Goal: Transaction & Acquisition: Purchase product/service

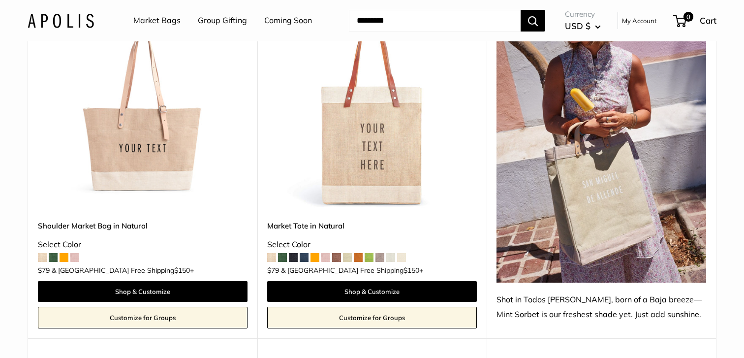
scroll to position [619, 0]
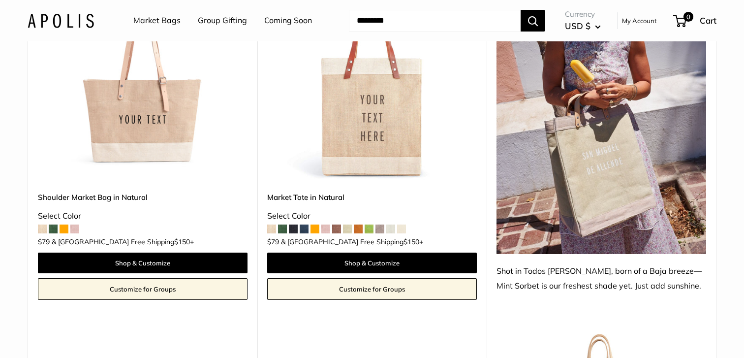
click at [175, 23] on link "Market Bags" at bounding box center [156, 20] width 47 height 15
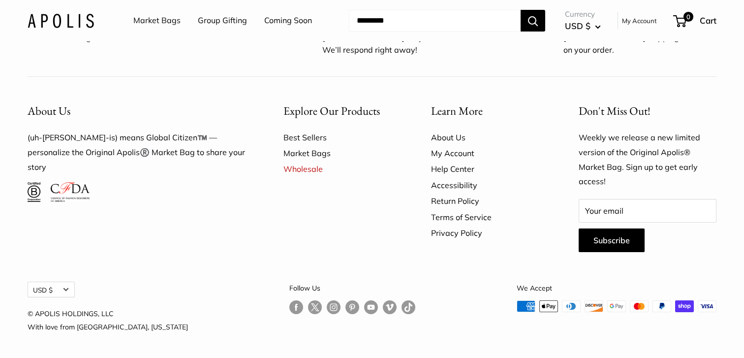
scroll to position [2924, 0]
click at [302, 161] on link "Market Bags" at bounding box center [339, 153] width 113 height 16
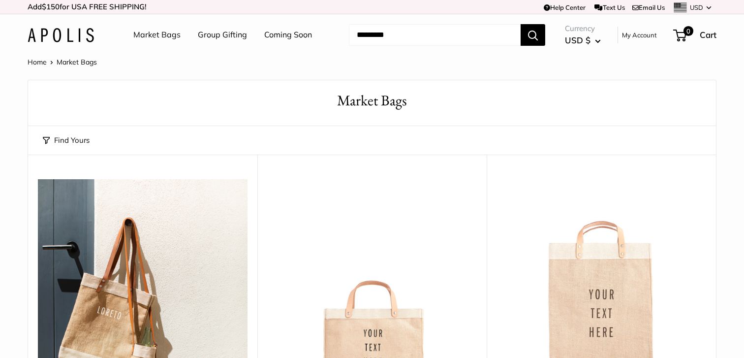
click at [84, 137] on button "Find Yours" at bounding box center [66, 140] width 47 height 14
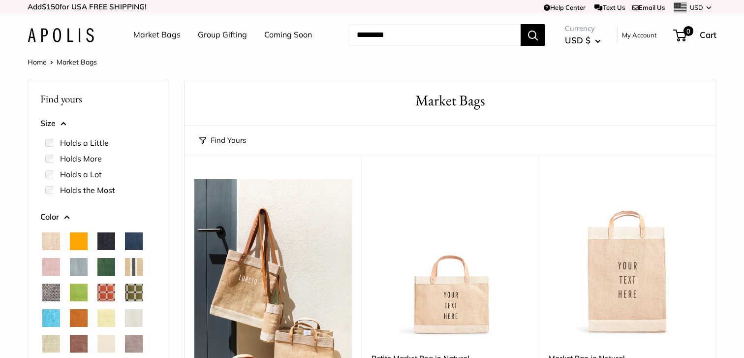
click at [375, 67] on div "Home Market Bags" at bounding box center [372, 62] width 689 height 13
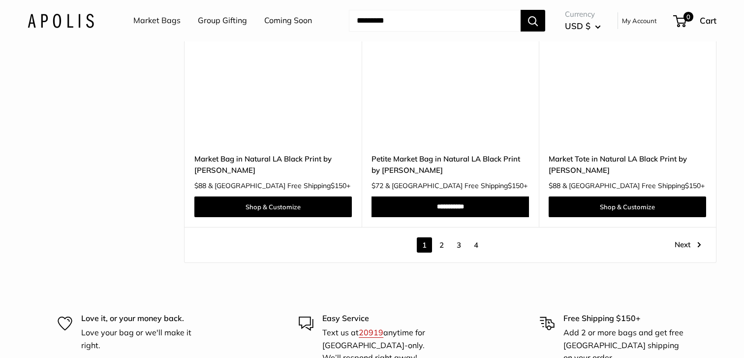
scroll to position [4891, 0]
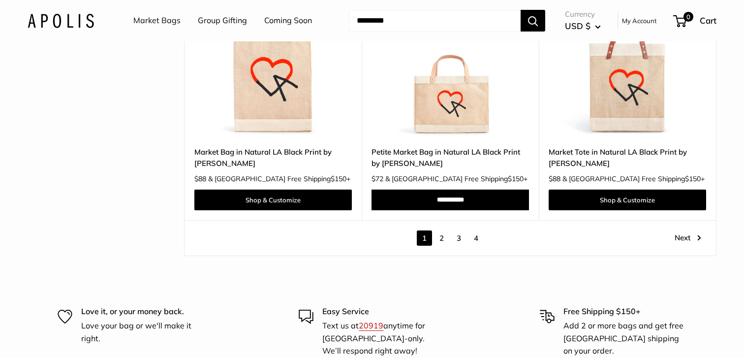
click at [443, 233] on link "2" at bounding box center [441, 237] width 15 height 15
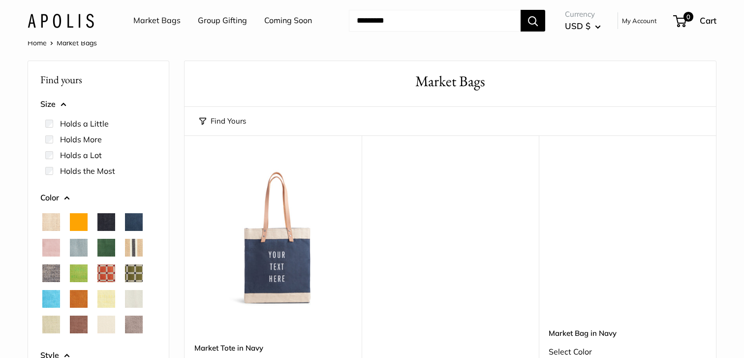
scroll to position [15, 0]
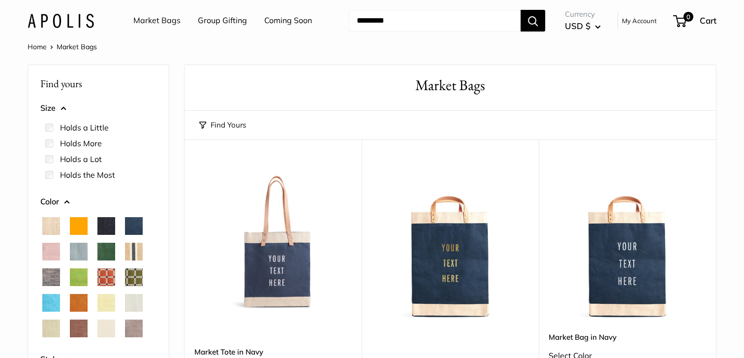
click at [92, 124] on label "Holds a Little" at bounding box center [84, 128] width 49 height 12
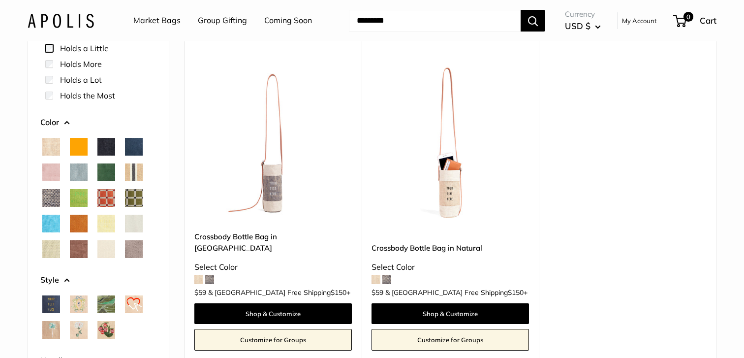
scroll to position [107, 0]
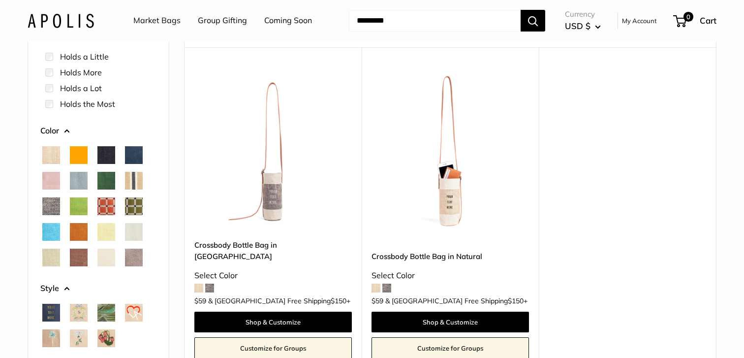
click at [84, 54] on label "Holds a Little" at bounding box center [84, 57] width 49 height 12
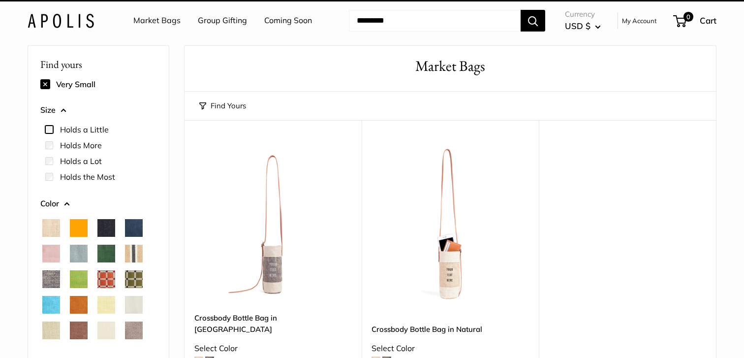
scroll to position [26, 0]
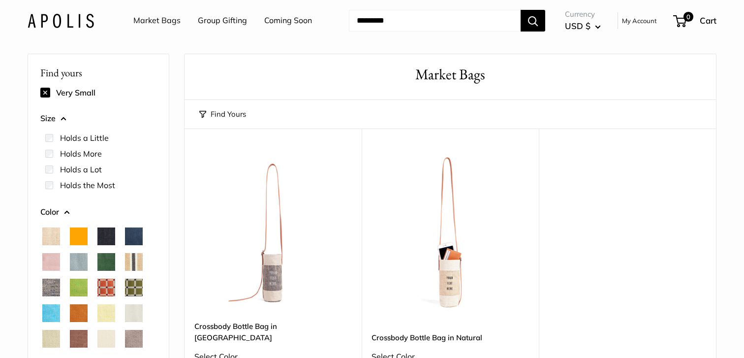
click at [78, 152] on label "Holds More" at bounding box center [81, 154] width 42 height 12
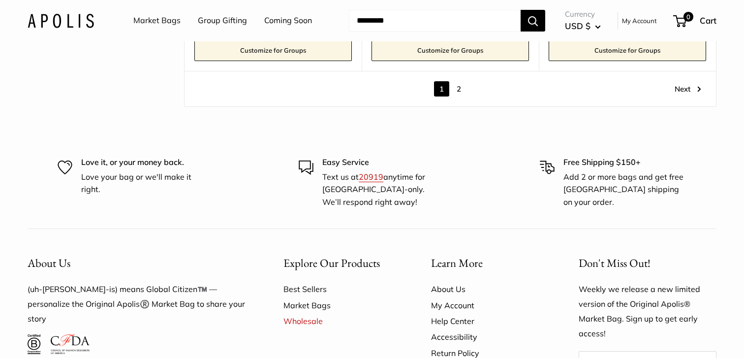
scroll to position [4925, 0]
click at [457, 81] on div "1 2 Page 1 / 2 Next" at bounding box center [450, 87] width 531 height 35
click at [458, 81] on link "2" at bounding box center [458, 88] width 15 height 15
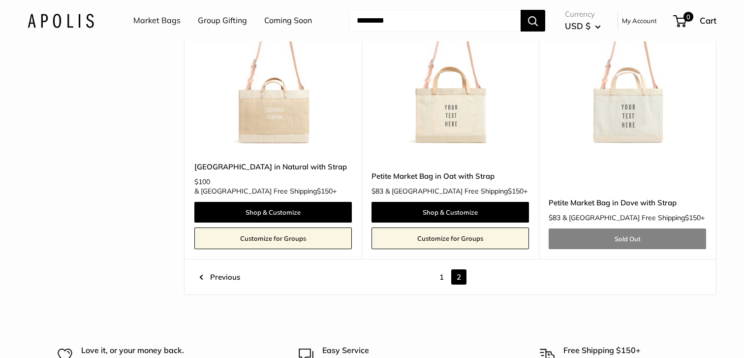
scroll to position [776, 0]
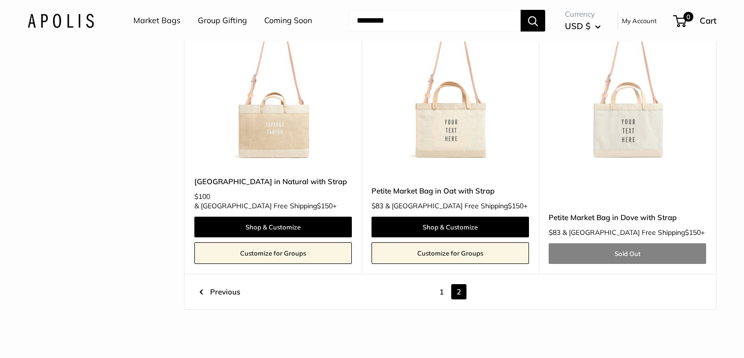
click at [444, 284] on link "1" at bounding box center [441, 291] width 15 height 15
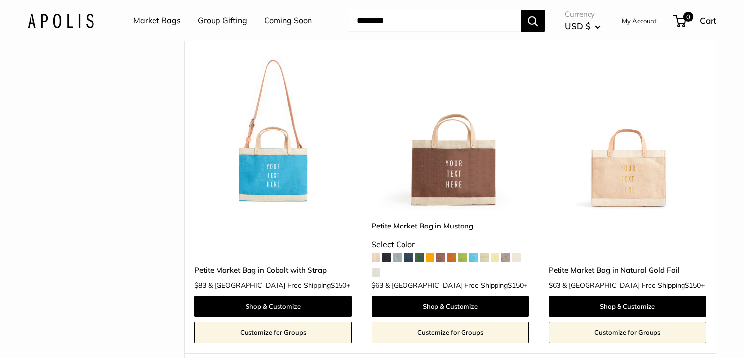
scroll to position [777, 0]
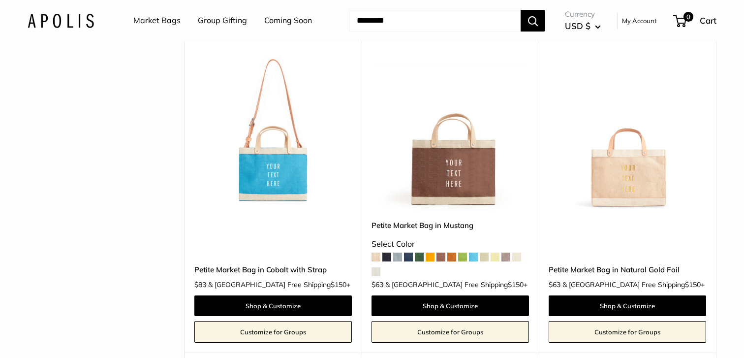
click at [0, 0] on img at bounding box center [0, 0] width 0 height 0
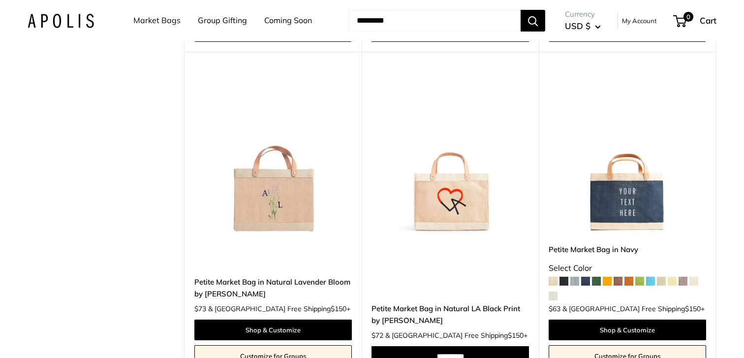
scroll to position [1405, 0]
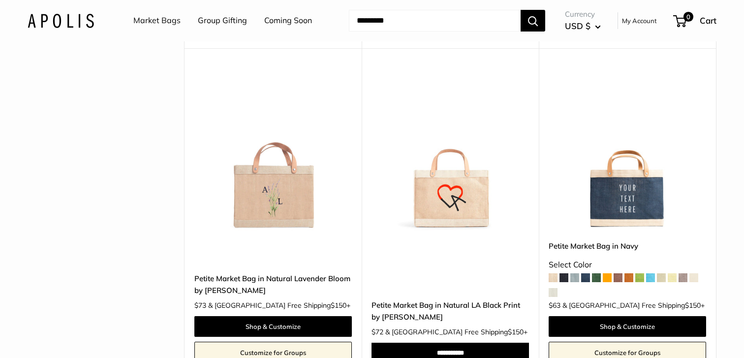
click at [0, 0] on img at bounding box center [0, 0] width 0 height 0
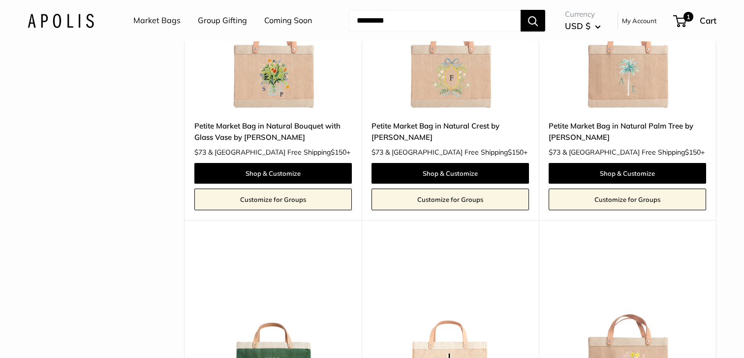
scroll to position [2177, 0]
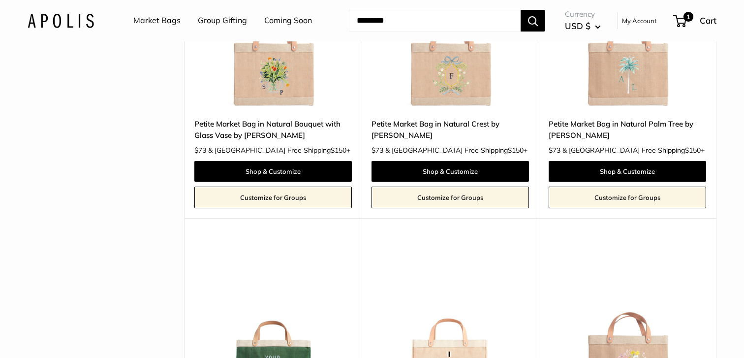
click at [0, 0] on img at bounding box center [0, 0] width 0 height 0
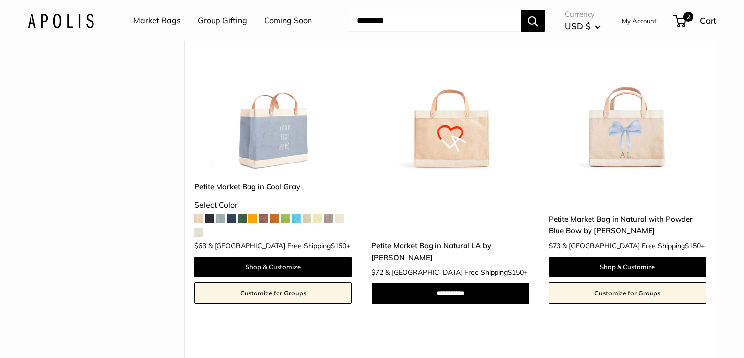
scroll to position [1137, 0]
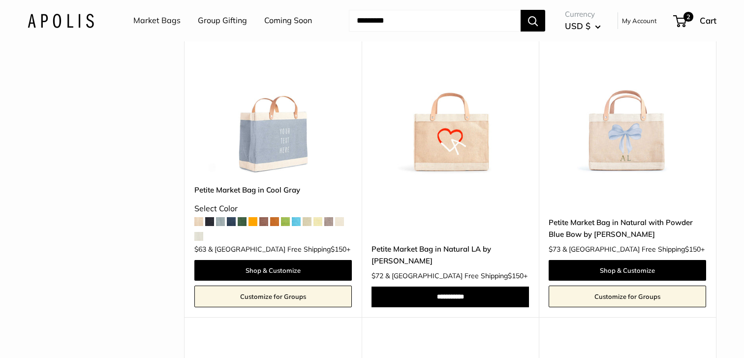
click at [0, 0] on img at bounding box center [0, 0] width 0 height 0
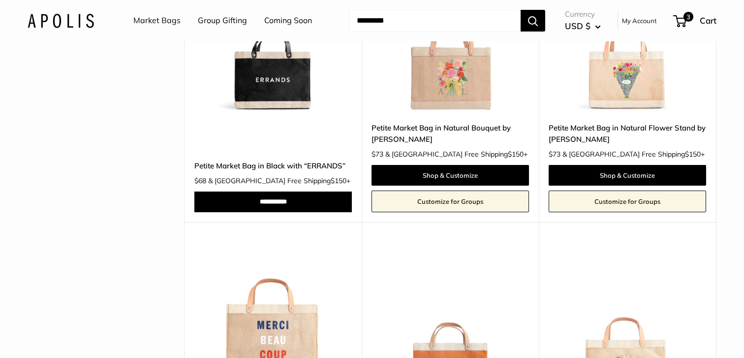
scroll to position [3847, 0]
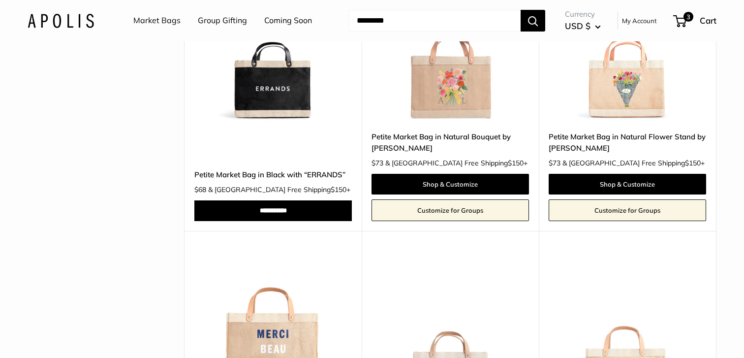
click at [0, 0] on img at bounding box center [0, 0] width 0 height 0
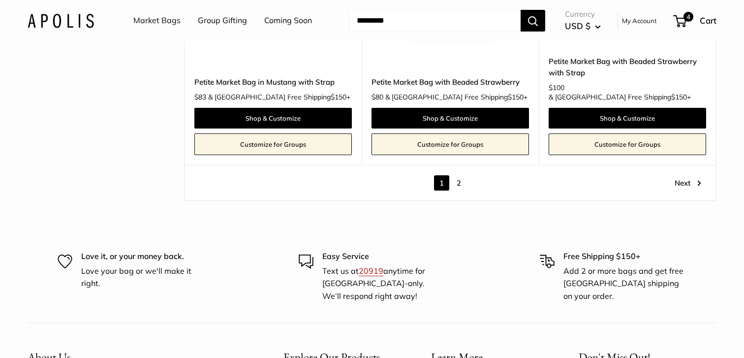
scroll to position [4834, 0]
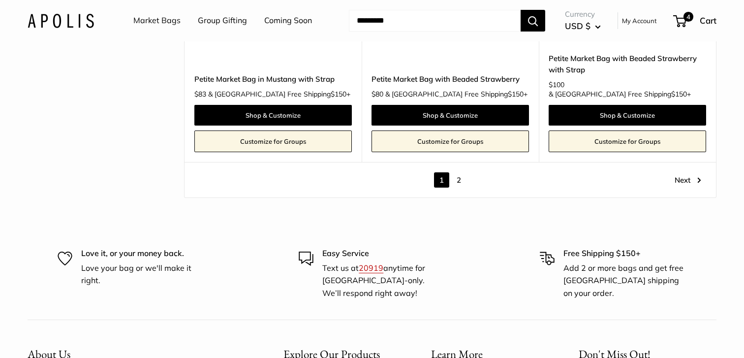
click at [463, 172] on link "2" at bounding box center [458, 179] width 15 height 15
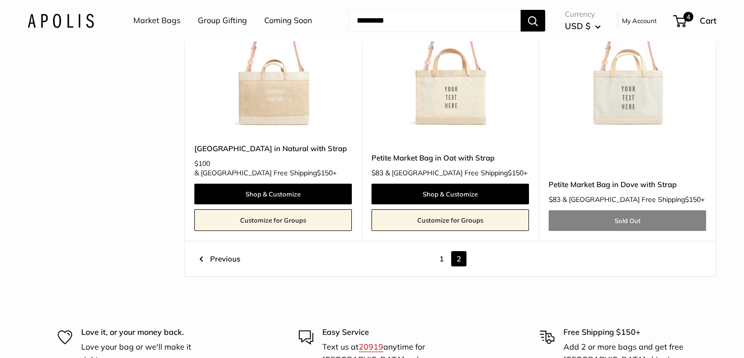
scroll to position [821, 0]
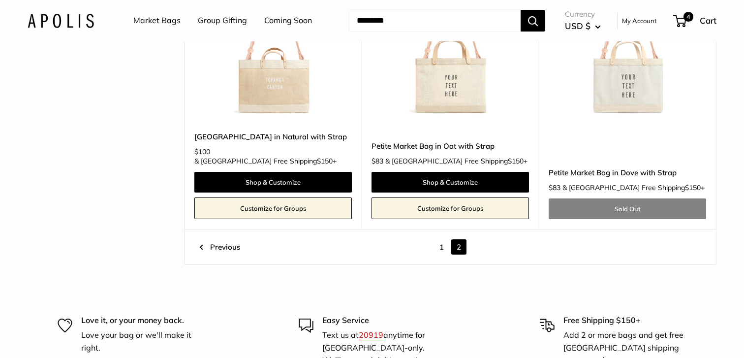
click at [442, 239] on link "1" at bounding box center [441, 246] width 15 height 15
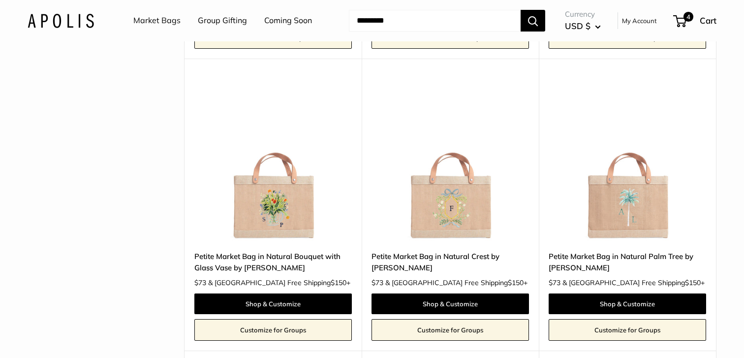
scroll to position [2044, 0]
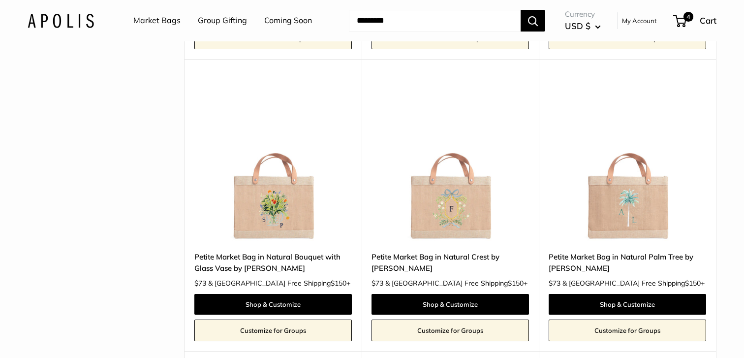
click at [0, 0] on img at bounding box center [0, 0] width 0 height 0
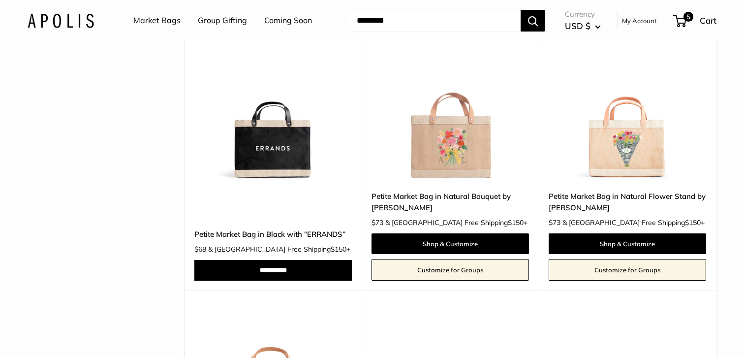
scroll to position [3773, 0]
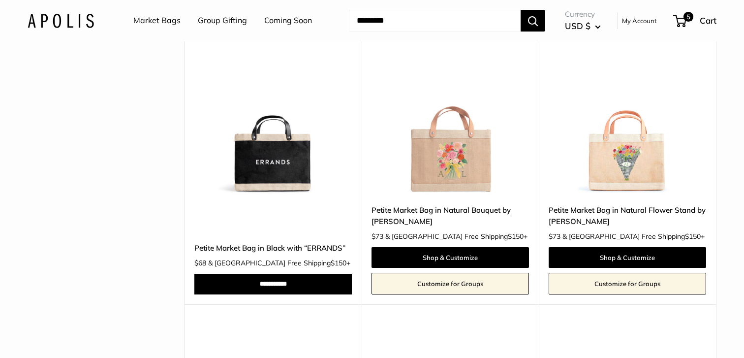
click at [0, 0] on img at bounding box center [0, 0] width 0 height 0
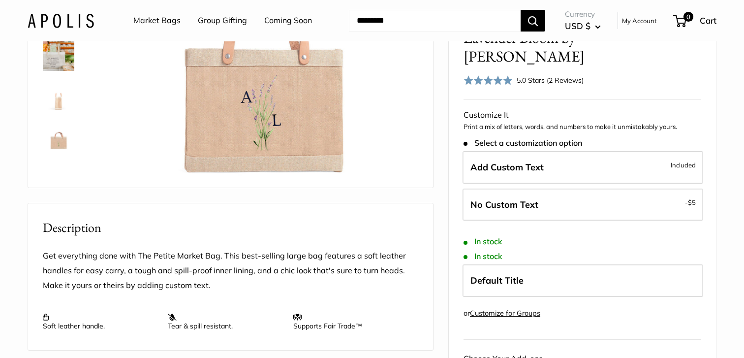
scroll to position [229, 0]
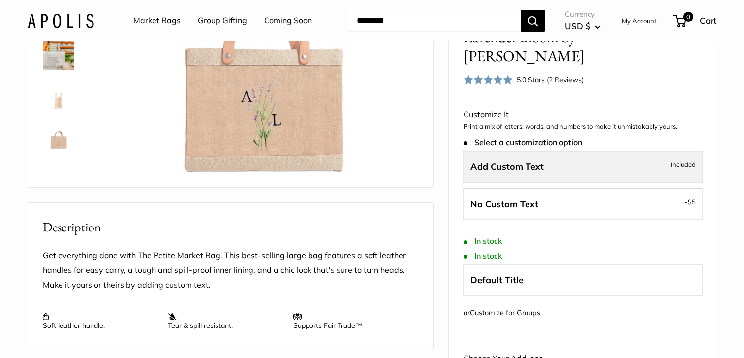
click at [564, 183] on label "Add Custom Text Included" at bounding box center [583, 167] width 241 height 32
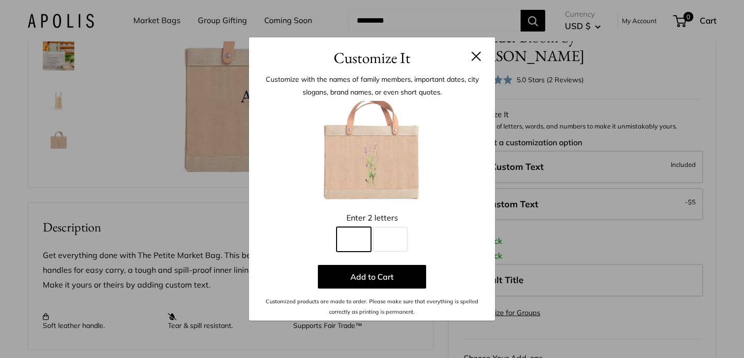
click at [346, 241] on input "Line 1" at bounding box center [354, 239] width 34 height 25
type input "*"
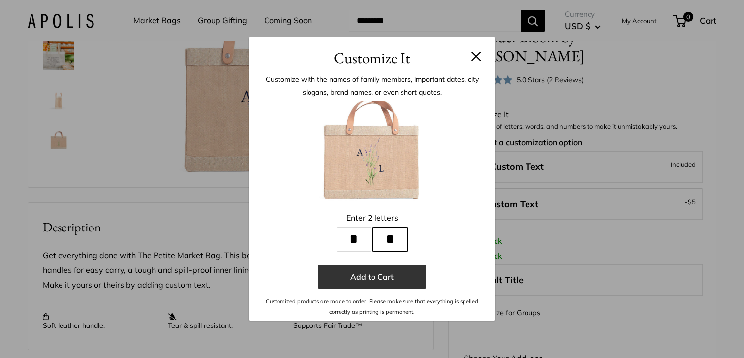
type input "*"
click at [413, 272] on button "Add to Cart" at bounding box center [372, 277] width 108 height 24
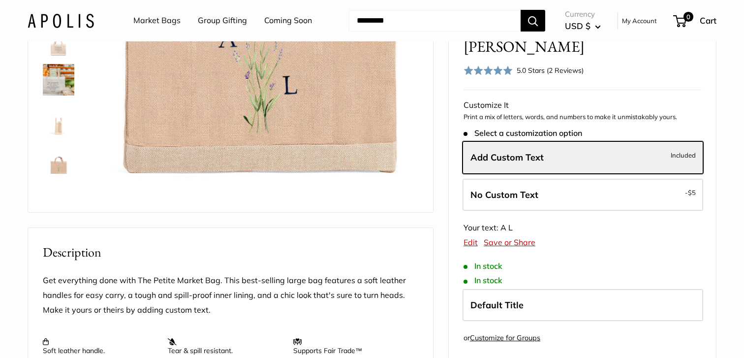
scroll to position [214, 0]
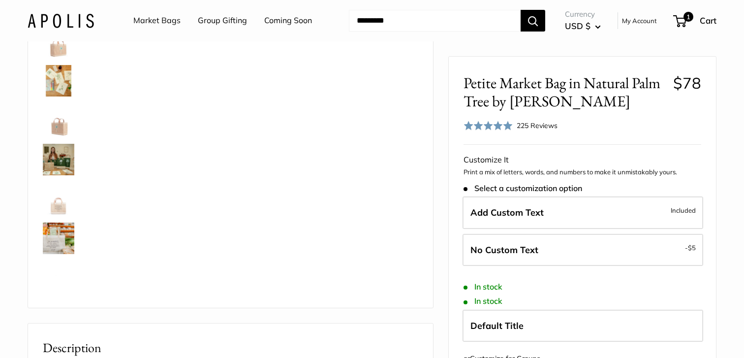
scroll to position [112, 0]
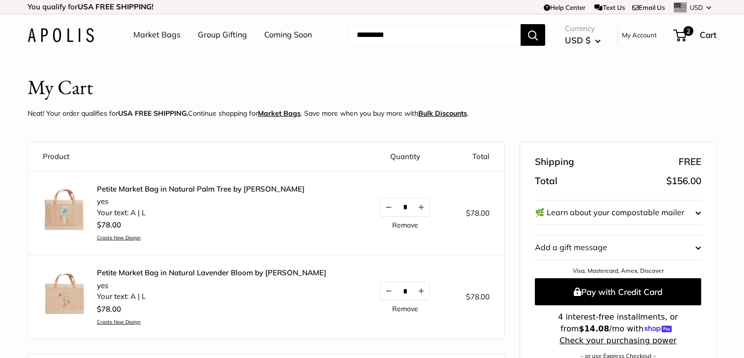
click at [112, 311] on span "$78.00" at bounding box center [109, 308] width 24 height 9
click at [115, 322] on link "Create New Design" at bounding box center [211, 321] width 229 height 6
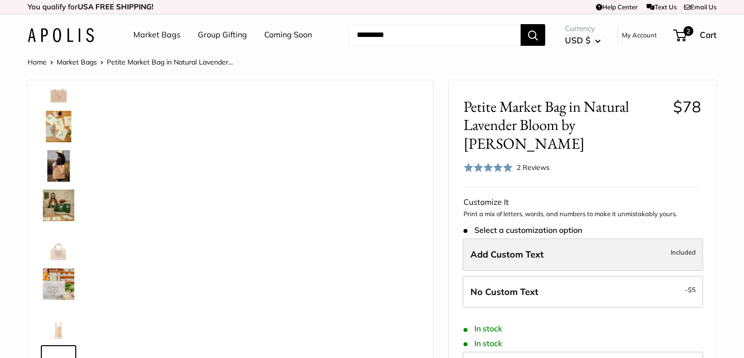
click at [560, 238] on label "Add Custom Text Included" at bounding box center [583, 254] width 241 height 32
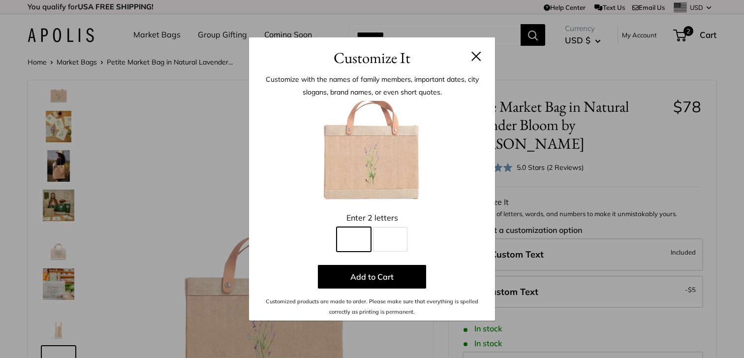
click at [367, 243] on input "Line 1" at bounding box center [354, 239] width 34 height 25
type input "*"
click at [391, 252] on div "Enter 2 letters * Line 1 Line 2 Add to Cart Customized products are made to ord…" at bounding box center [372, 209] width 217 height 216
click at [391, 231] on input "Line 2" at bounding box center [390, 239] width 34 height 25
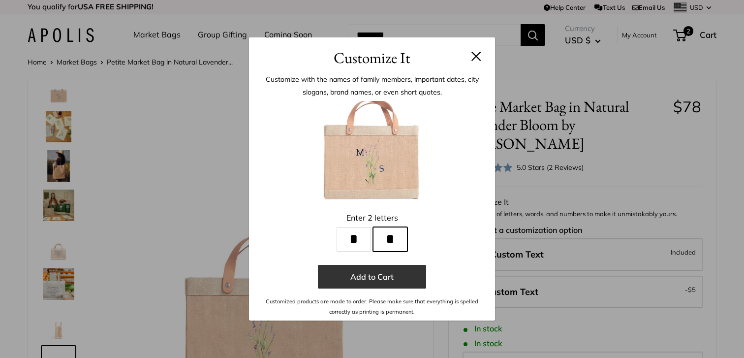
type input "*"
click at [398, 280] on button "Add to Cart" at bounding box center [372, 277] width 108 height 24
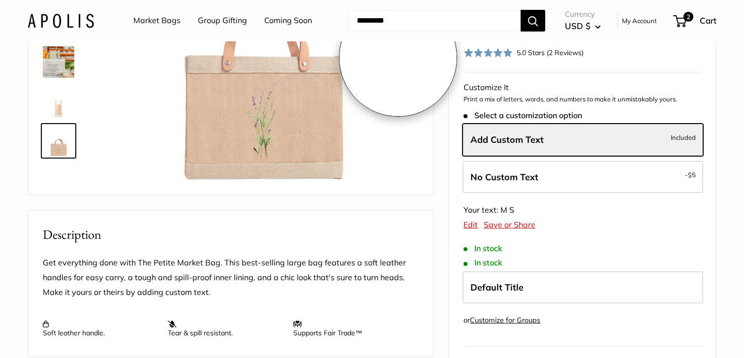
scroll to position [235, 0]
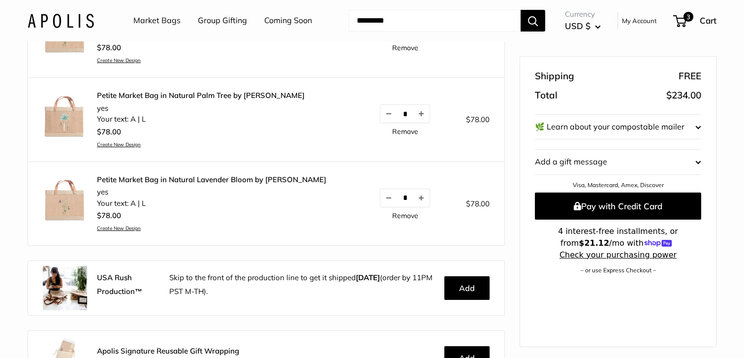
scroll to position [168, 0]
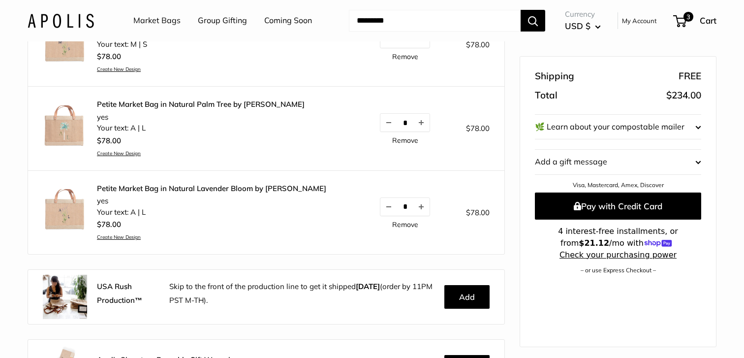
click at [409, 224] on link "Remove" at bounding box center [405, 224] width 26 height 7
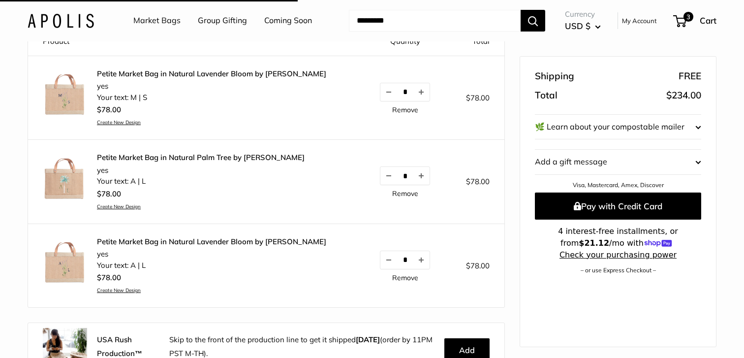
scroll to position [110, 0]
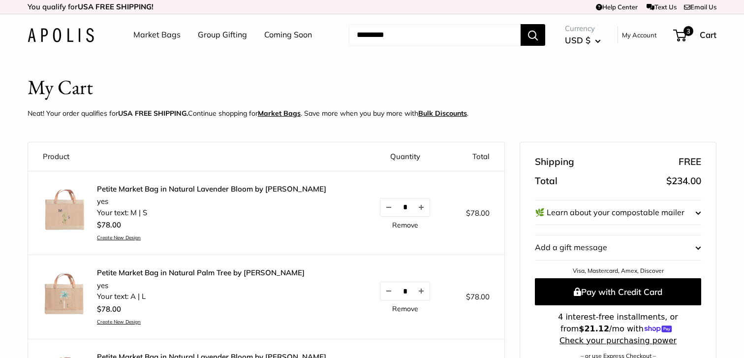
scroll to position [11, 0]
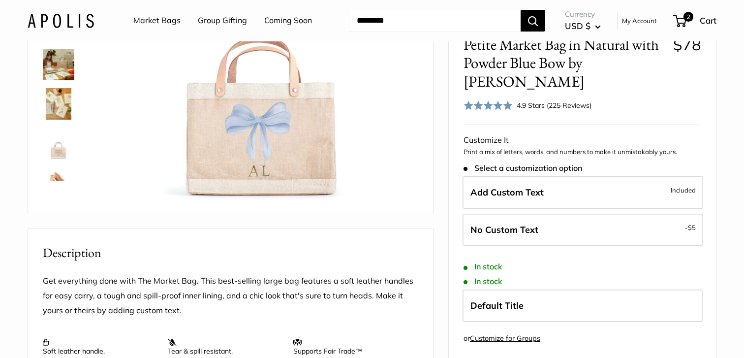
scroll to position [209, 0]
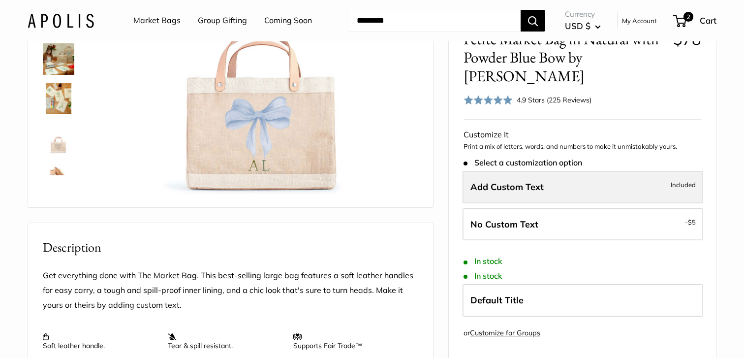
click at [574, 203] on label "Add Custom Text Included" at bounding box center [583, 187] width 241 height 32
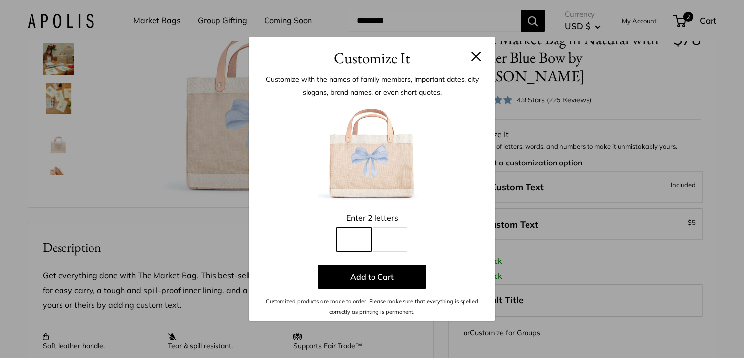
click at [364, 234] on input "Line 1" at bounding box center [354, 239] width 34 height 25
type input "*"
click at [386, 245] on input "Line 2" at bounding box center [390, 239] width 34 height 25
type input "*"
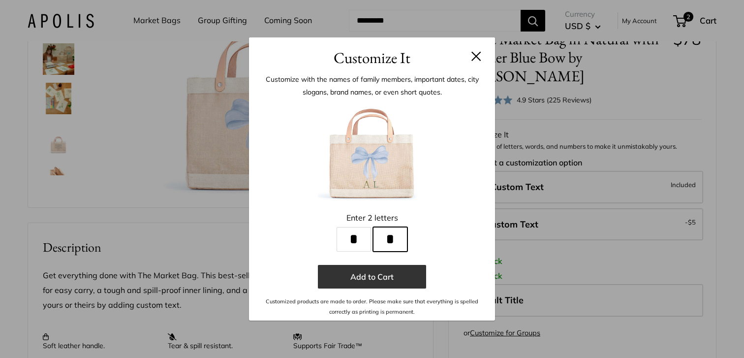
type input "*"
click at [387, 281] on button "Add to Cart" at bounding box center [372, 277] width 108 height 24
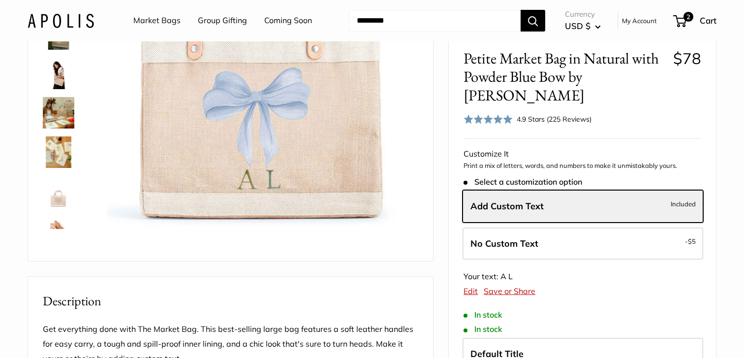
scroll to position [93, 0]
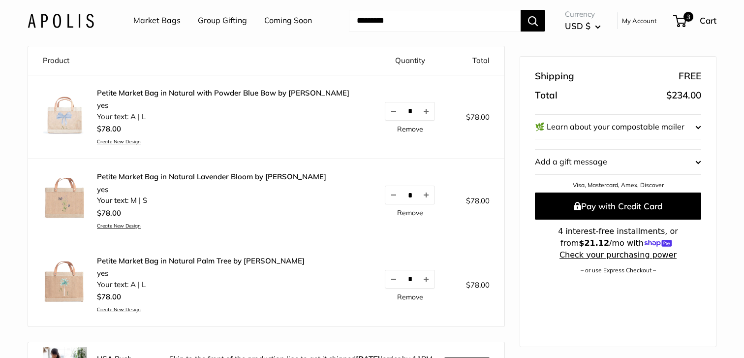
scroll to position [161, 0]
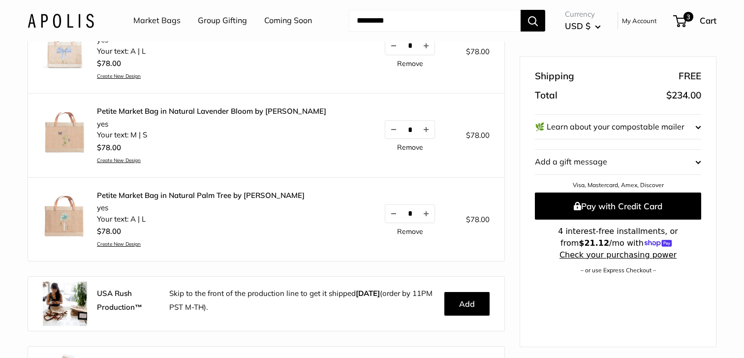
click at [126, 194] on link "Petite Market Bag in Natural Palm Tree by [PERSON_NAME]" at bounding box center [201, 195] width 208 height 10
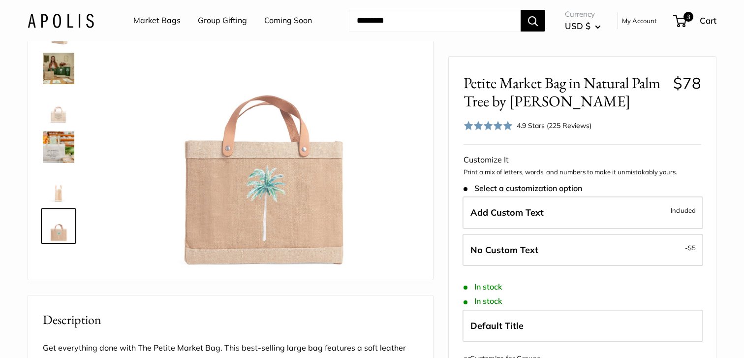
scroll to position [165, 0]
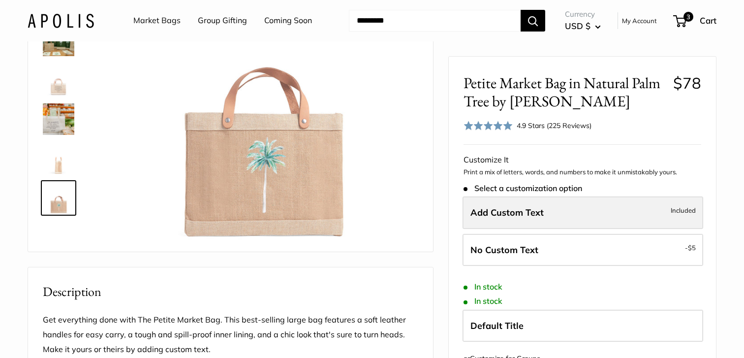
click at [558, 206] on label "Add Custom Text Included" at bounding box center [583, 212] width 241 height 32
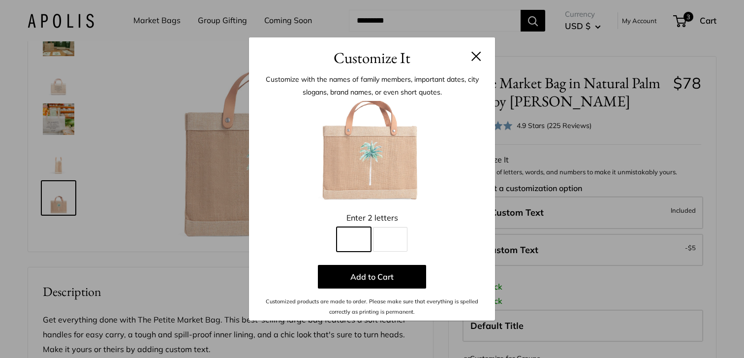
click at [352, 235] on input "Line 1" at bounding box center [354, 239] width 34 height 25
type input "*"
click at [393, 243] on input "Line 2" at bounding box center [390, 239] width 34 height 25
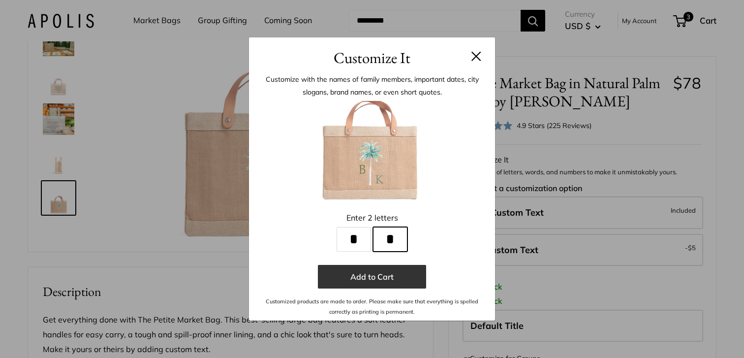
type input "*"
click at [388, 281] on button "Add to Cart" at bounding box center [372, 277] width 108 height 24
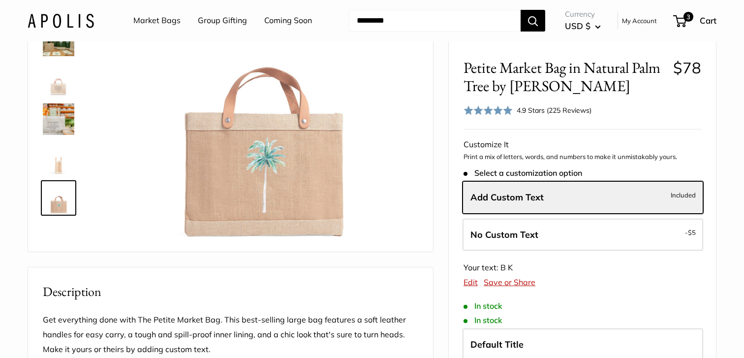
scroll to position [0, 0]
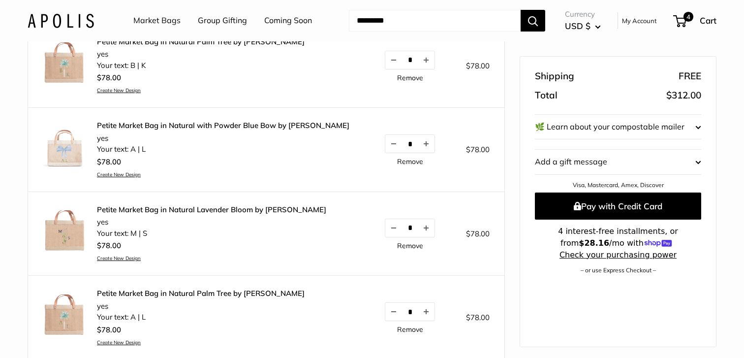
scroll to position [169, 0]
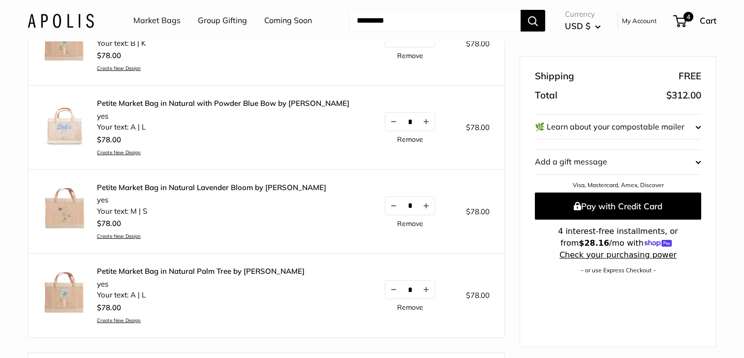
click at [413, 311] on link "Remove" at bounding box center [410, 307] width 26 height 7
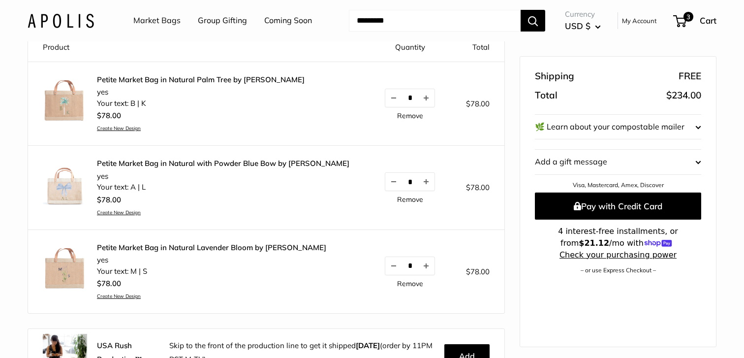
scroll to position [100, 0]
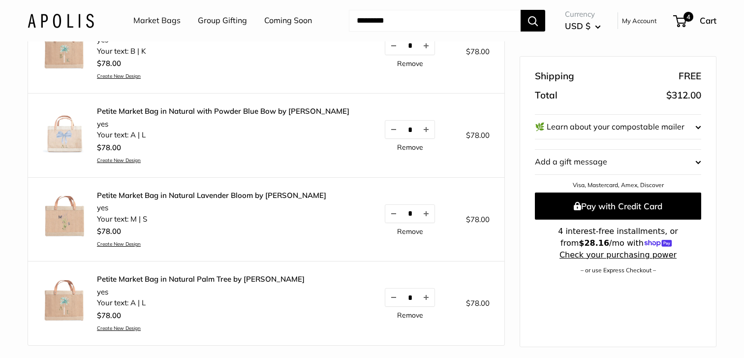
scroll to position [11, 0]
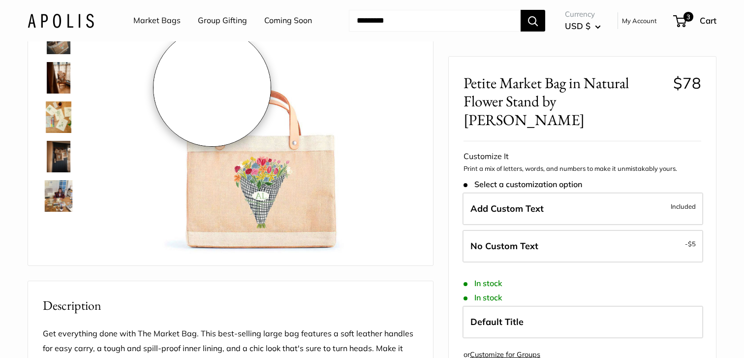
scroll to position [154, 0]
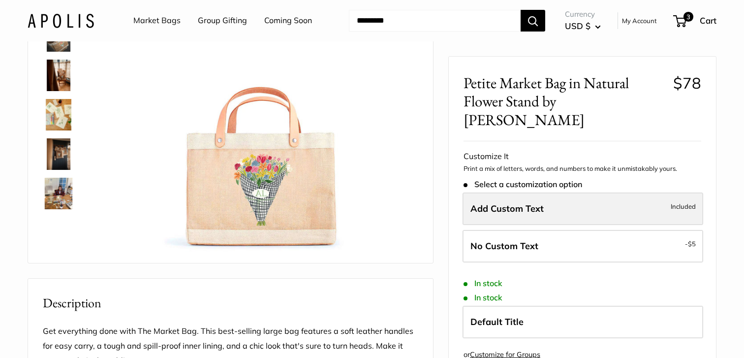
click at [521, 203] on span "Add Custom Text" at bounding box center [506, 208] width 73 height 11
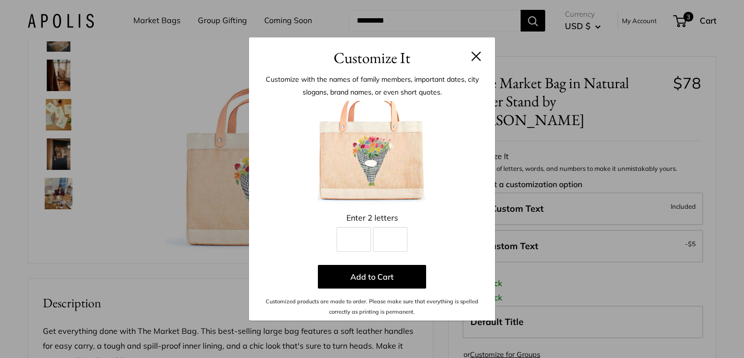
click at [333, 251] on div "Enter 2 letters Line 1 Line 2 Add to Cart Customized products are made to order…" at bounding box center [372, 209] width 217 height 216
click at [361, 232] on input "Line 1" at bounding box center [354, 239] width 34 height 25
type input "*"
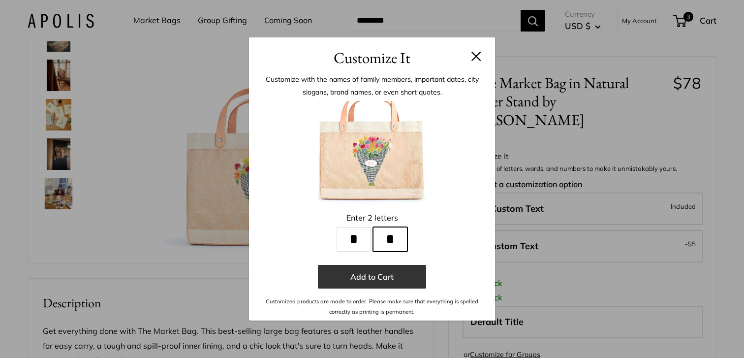
type input "*"
click at [350, 278] on button "Add to Cart" at bounding box center [372, 277] width 108 height 24
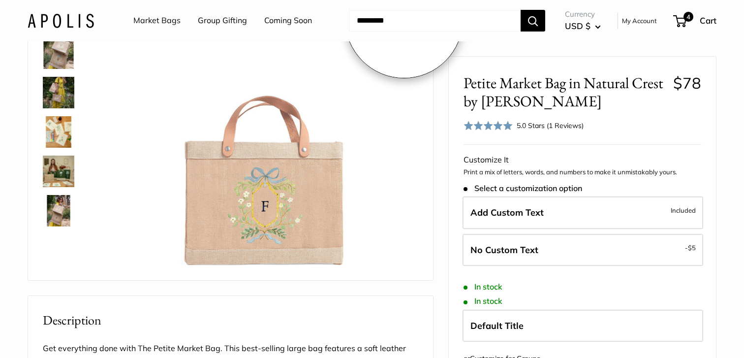
scroll to position [137, 0]
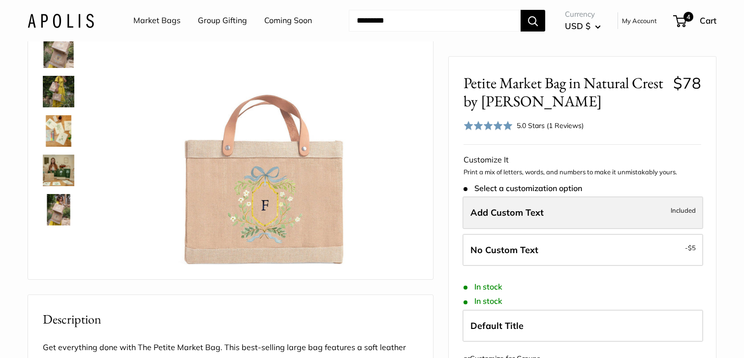
click at [530, 214] on span "Add Custom Text" at bounding box center [506, 212] width 73 height 11
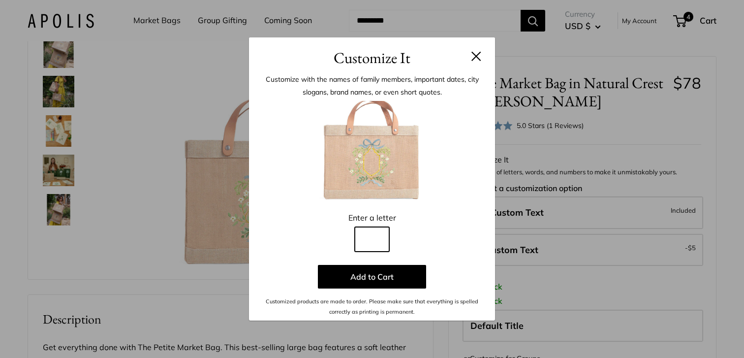
click at [383, 232] on input "Line 1" at bounding box center [372, 239] width 34 height 25
type input "*"
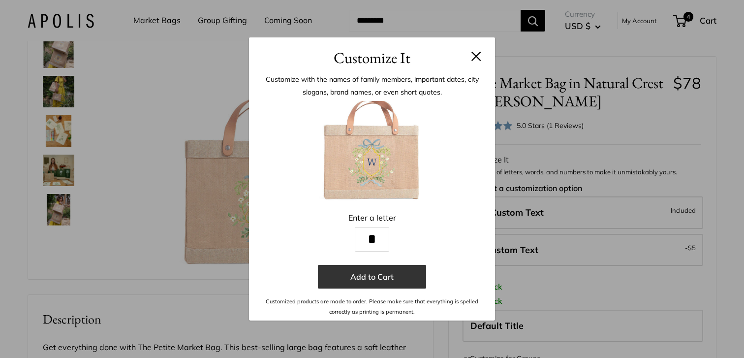
click at [397, 282] on button "Add to Cart" at bounding box center [372, 277] width 108 height 24
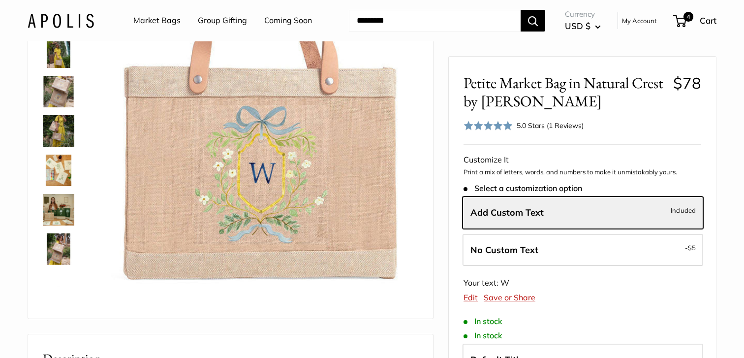
scroll to position [54, 0]
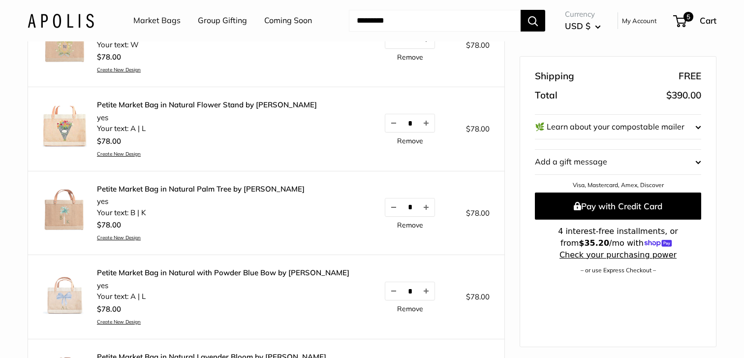
scroll to position [205, 0]
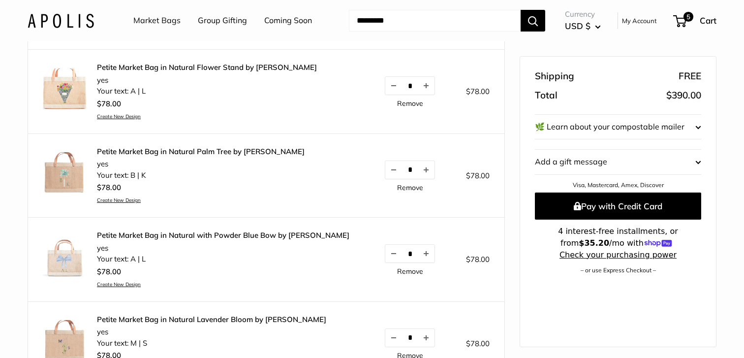
click at [122, 280] on div "$78.00 Create New Design" at bounding box center [223, 276] width 252 height 23
click at [125, 286] on link "Create New Design" at bounding box center [223, 284] width 252 height 6
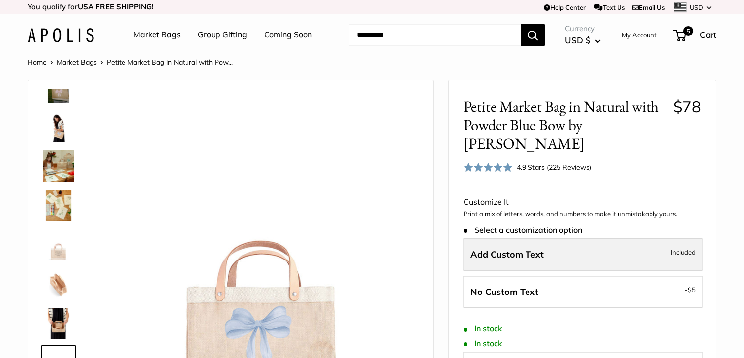
click at [575, 256] on label "Add Custom Text Included" at bounding box center [583, 254] width 241 height 32
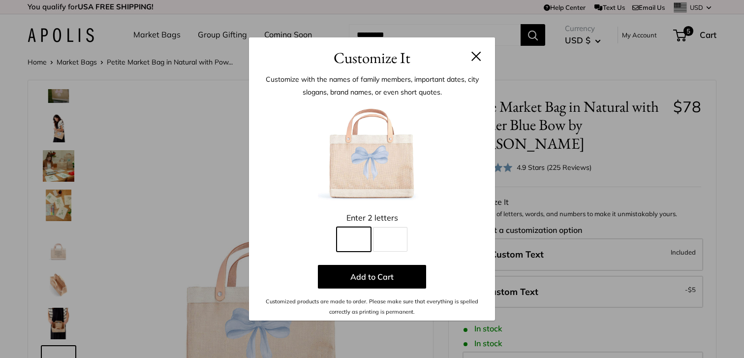
click at [347, 237] on input "Line 1" at bounding box center [354, 239] width 34 height 25
type input "*"
click at [396, 248] on input "Line 2" at bounding box center [390, 239] width 34 height 25
type input "*"
click at [453, 266] on p "Add to Cart" at bounding box center [372, 277] width 217 height 24
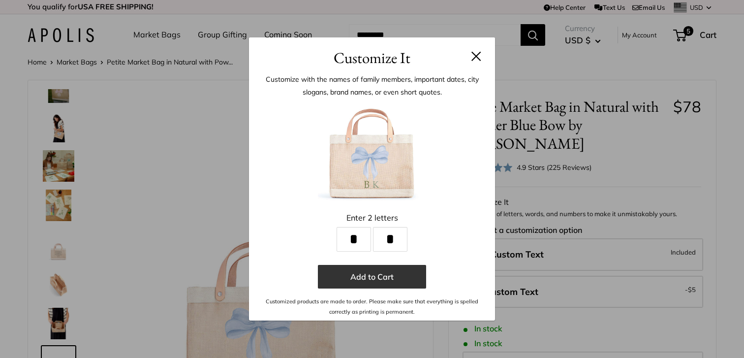
click at [400, 278] on button "Add to Cart" at bounding box center [372, 277] width 108 height 24
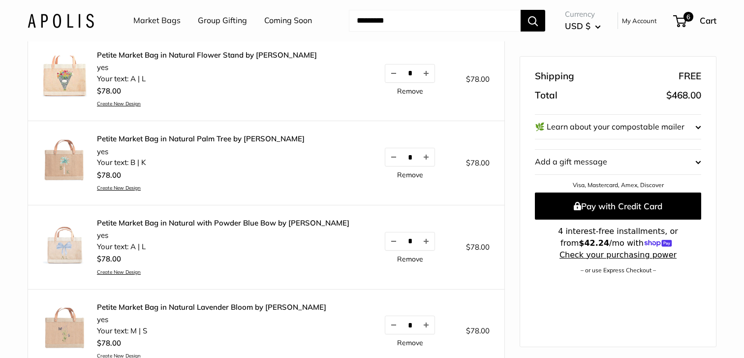
scroll to position [302, 0]
click at [124, 186] on link "Create New Design" at bounding box center [201, 187] width 208 height 6
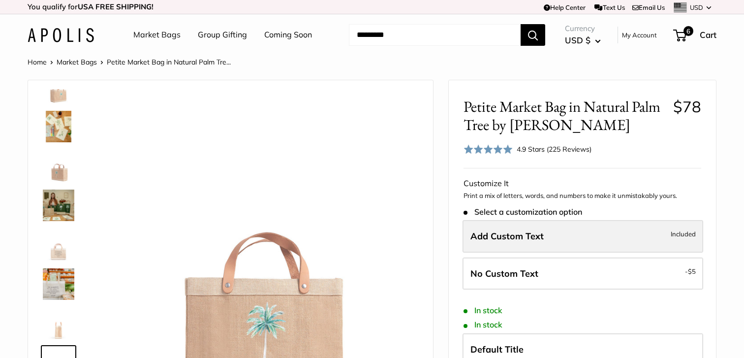
click at [532, 242] on label "Add Custom Text Included" at bounding box center [583, 236] width 241 height 32
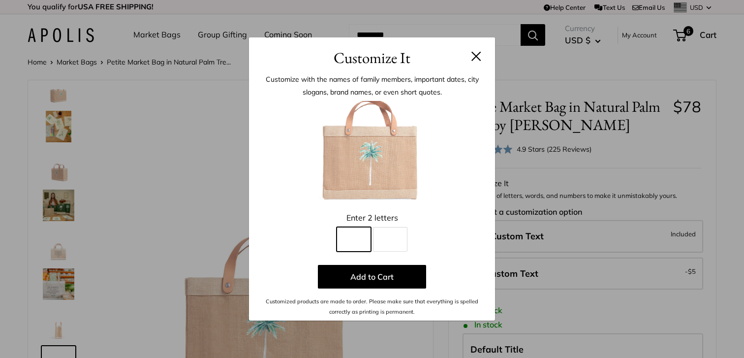
click at [360, 244] on input "Line 1" at bounding box center [354, 239] width 34 height 25
type input "*"
click at [396, 243] on input "Line 2" at bounding box center [390, 239] width 34 height 25
type input "*"
click at [473, 256] on div "Enter 2 letters * Line 1 * Line 2 Add to Cart Customized products are made to o…" at bounding box center [372, 209] width 217 height 216
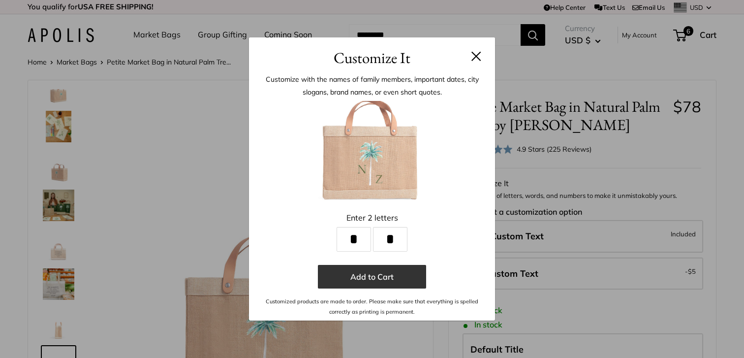
click at [390, 272] on button "Add to Cart" at bounding box center [372, 277] width 108 height 24
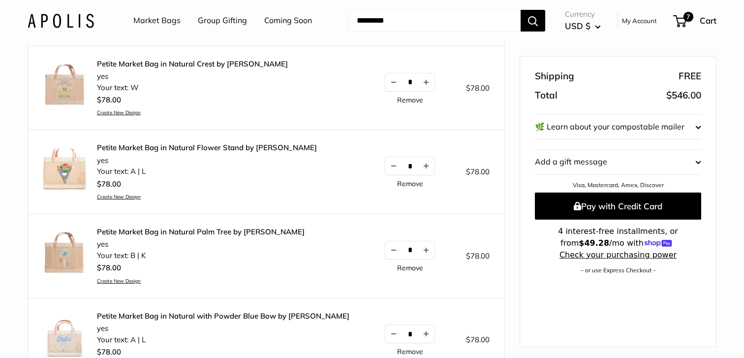
scroll to position [378, 0]
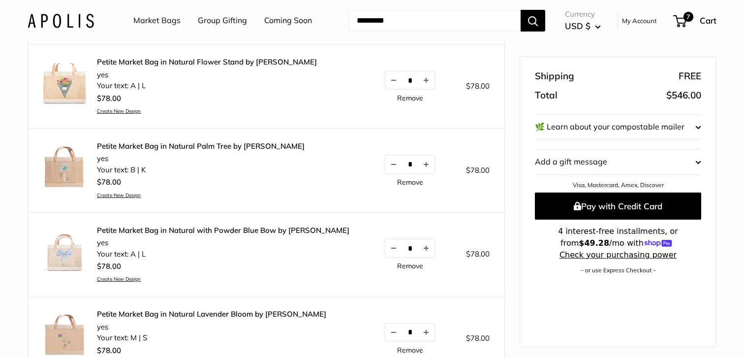
click at [410, 183] on link "Remove" at bounding box center [410, 182] width 26 height 7
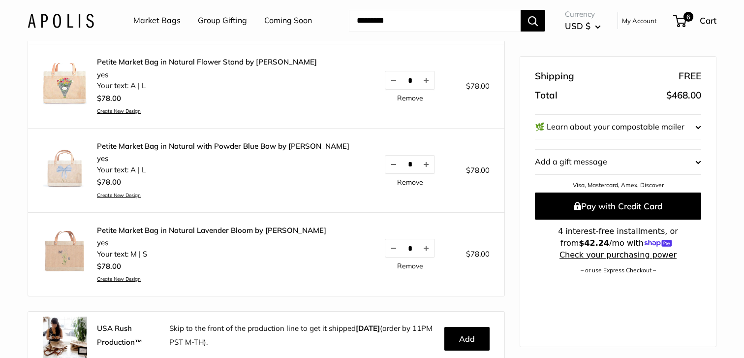
click at [410, 183] on link "Remove" at bounding box center [410, 182] width 26 height 7
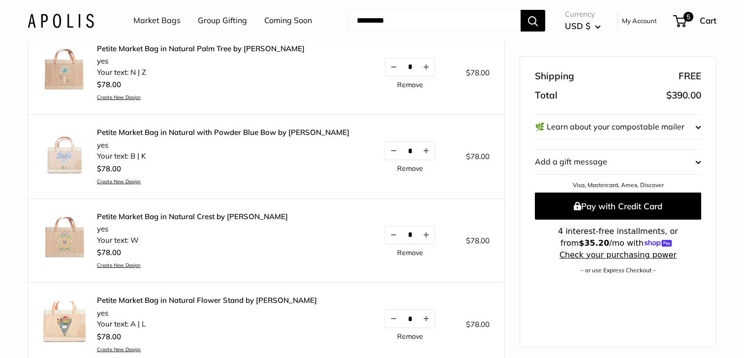
scroll to position [0, 0]
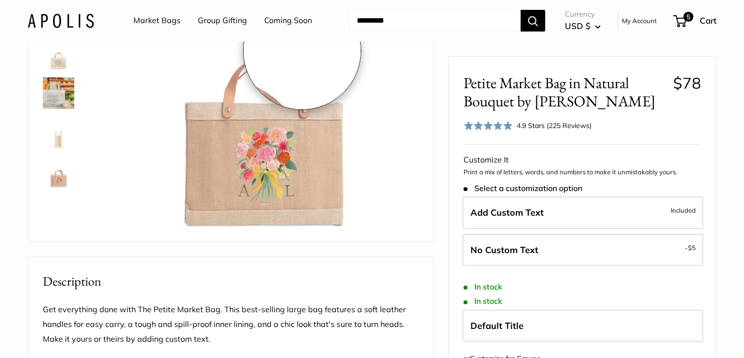
scroll to position [182, 0]
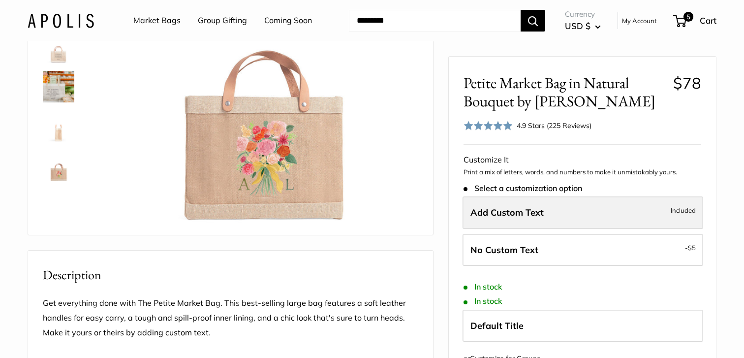
click at [514, 209] on span "Add Custom Text" at bounding box center [506, 212] width 73 height 11
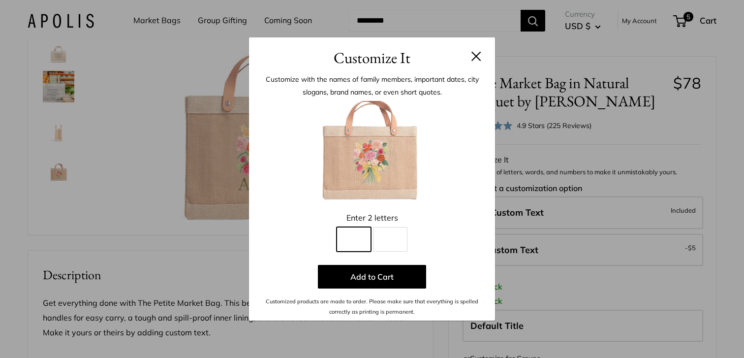
click at [344, 240] on input "Line 1" at bounding box center [354, 239] width 34 height 25
type input "*"
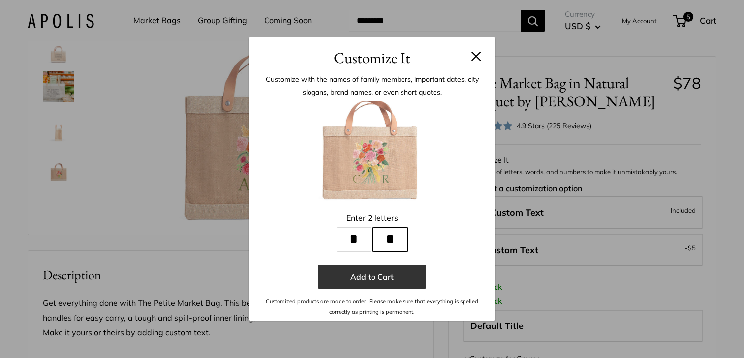
type input "*"
click at [387, 272] on button "Add to Cart" at bounding box center [372, 277] width 108 height 24
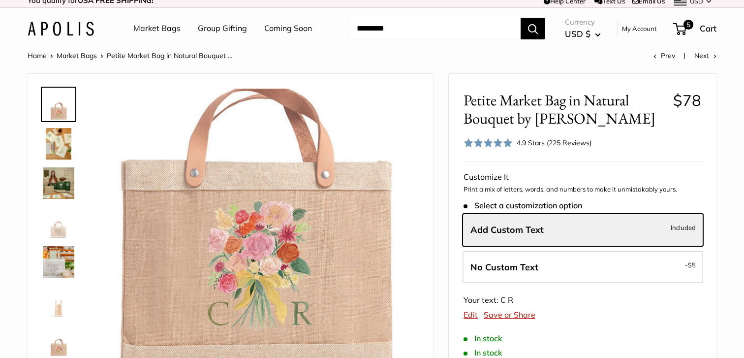
scroll to position [0, 0]
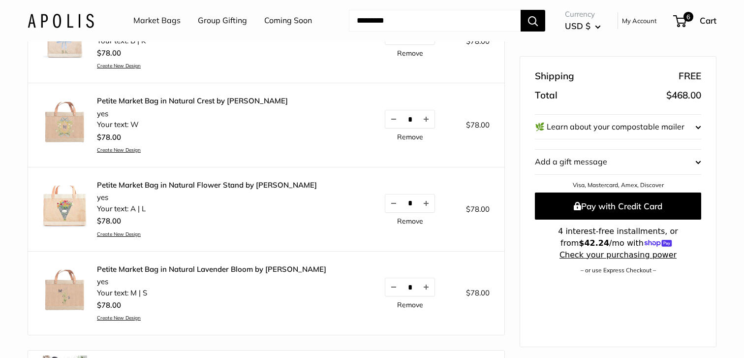
scroll to position [349, 0]
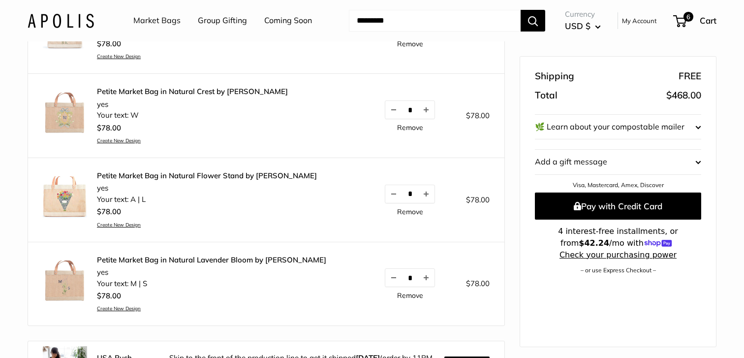
click at [113, 140] on link "Create New Design" at bounding box center [192, 140] width 191 height 6
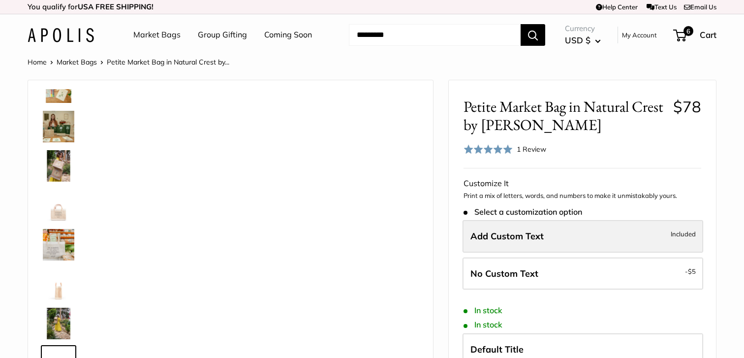
click at [550, 235] on label "Add Custom Text Included" at bounding box center [583, 236] width 241 height 32
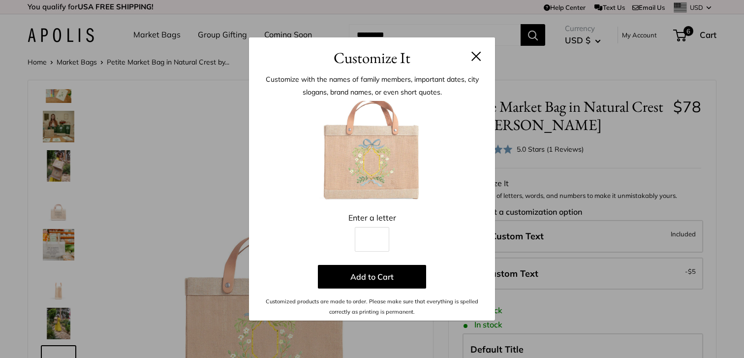
click at [365, 253] on div "Enter a letter Line 1 Add to Cart Customized products are made to order. Please…" at bounding box center [372, 209] width 217 height 216
click at [363, 243] on input "Line 1" at bounding box center [372, 239] width 34 height 25
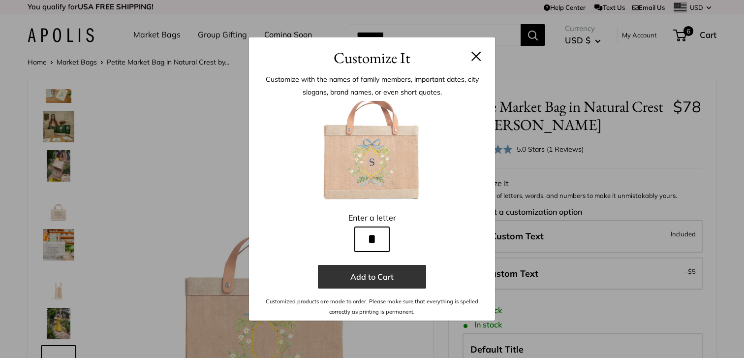
type input "*"
click at [405, 282] on button "Add to Cart" at bounding box center [372, 277] width 108 height 24
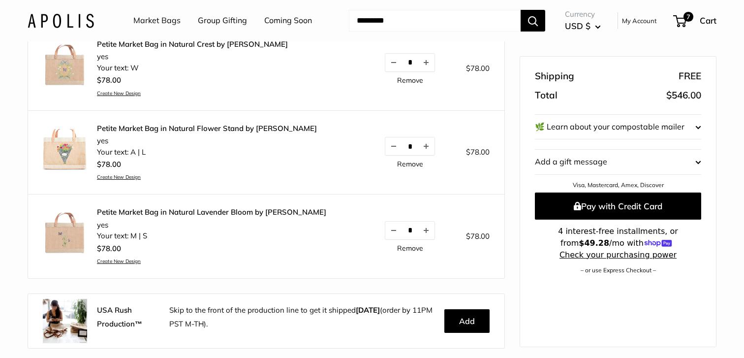
scroll to position [482, 0]
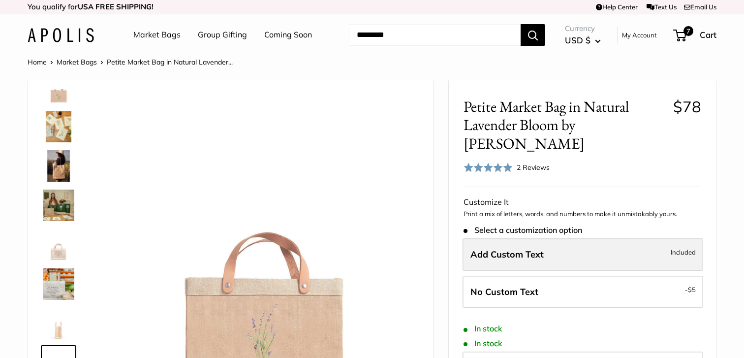
click at [514, 249] on span "Add Custom Text" at bounding box center [506, 254] width 73 height 11
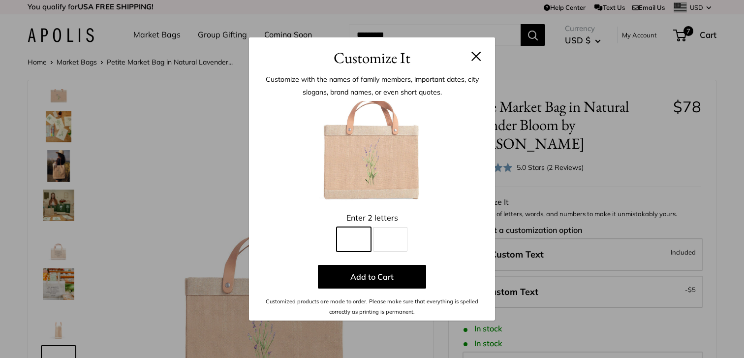
click at [356, 228] on input "Line 1" at bounding box center [354, 239] width 34 height 25
type input "*"
click at [443, 254] on div "Enter 2 letters * Line 1 * Line 2 Add to Cart Customized products are made to o…" at bounding box center [372, 209] width 217 height 216
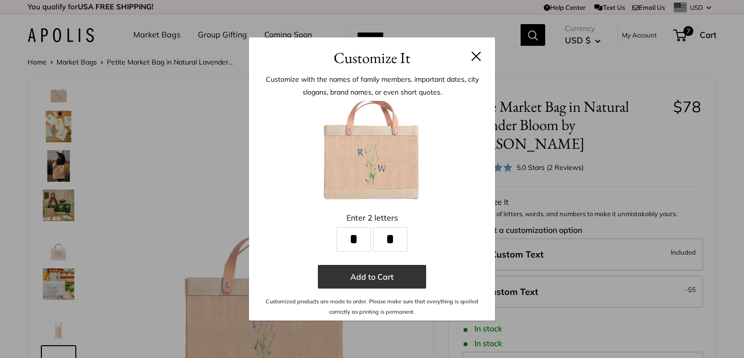
click at [381, 274] on button "Add to Cart" at bounding box center [372, 277] width 108 height 24
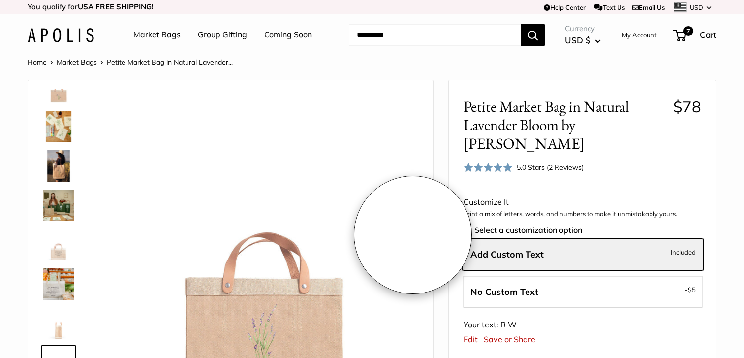
scroll to position [0, 0]
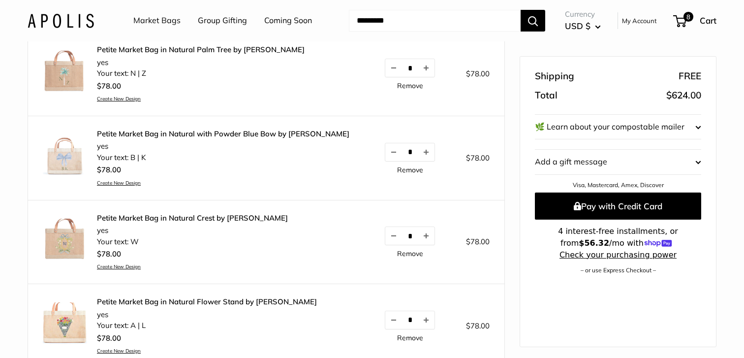
scroll to position [431, 0]
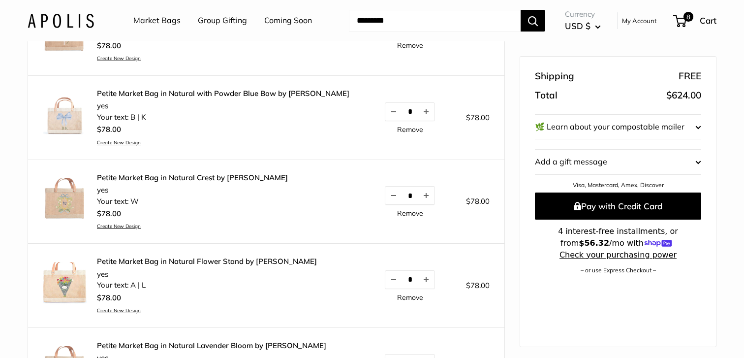
click at [397, 213] on link "Remove" at bounding box center [410, 213] width 26 height 7
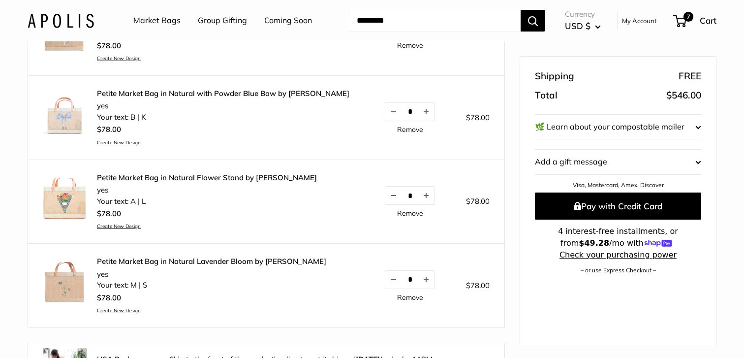
click at [410, 300] on link "Remove" at bounding box center [410, 297] width 26 height 7
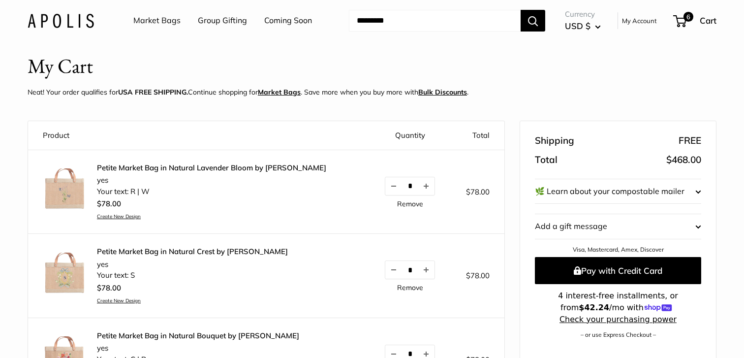
scroll to position [17, 0]
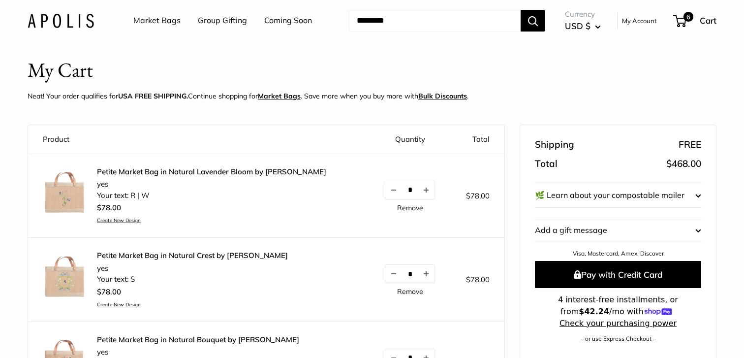
click at [216, 168] on link "Petite Market Bag in Natural Lavender Bloom by [PERSON_NAME]" at bounding box center [211, 172] width 229 height 10
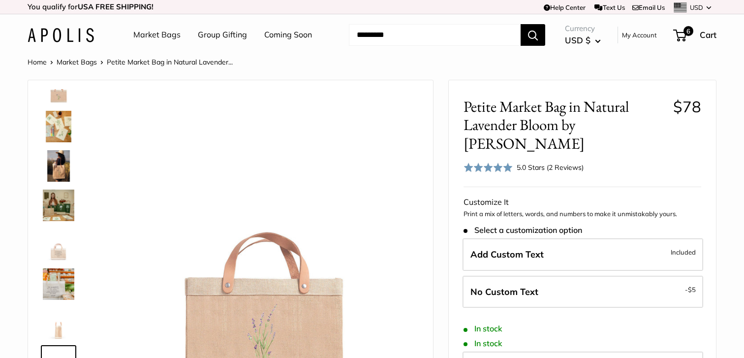
click at [62, 201] on img at bounding box center [58, 204] width 31 height 31
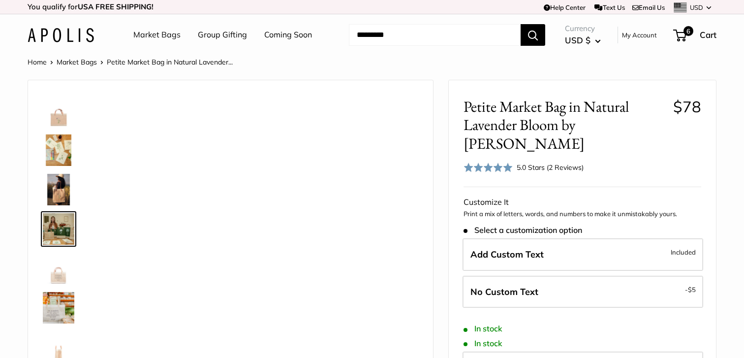
scroll to position [24, 0]
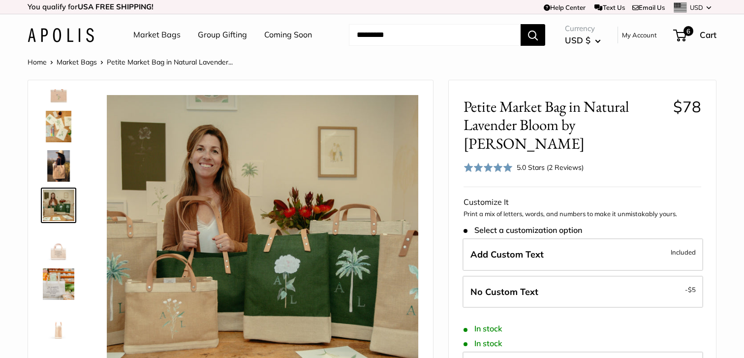
click at [61, 249] on img at bounding box center [58, 244] width 31 height 31
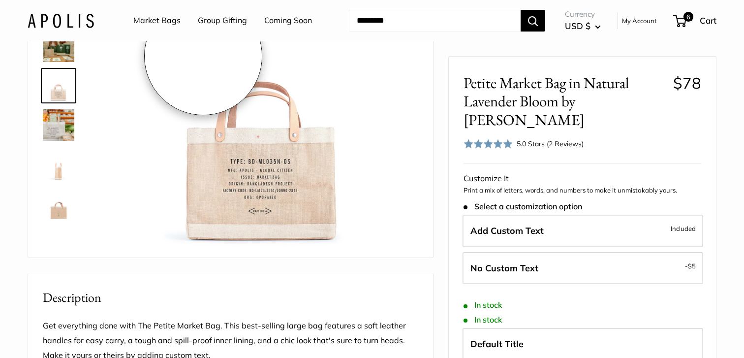
scroll to position [162, 0]
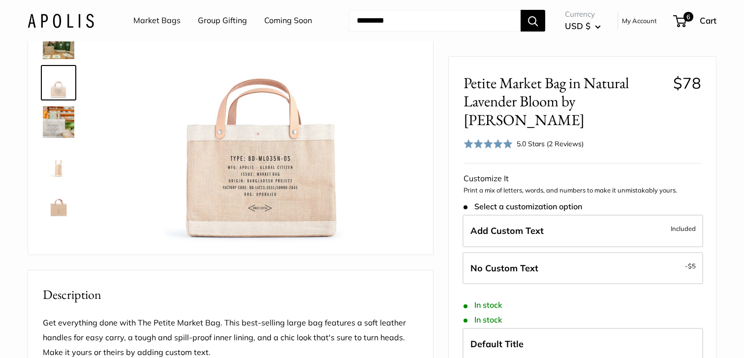
click at [62, 208] on img at bounding box center [58, 200] width 31 height 31
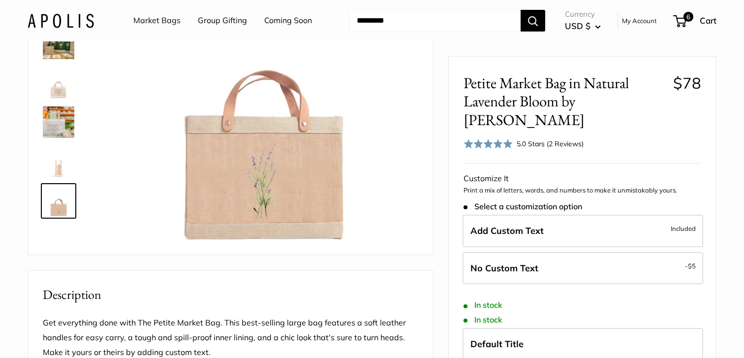
click at [57, 178] on link at bounding box center [58, 161] width 35 height 35
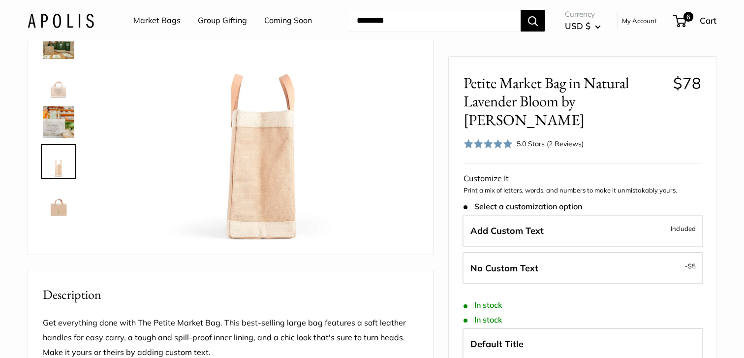
click at [58, 203] on img at bounding box center [58, 200] width 31 height 31
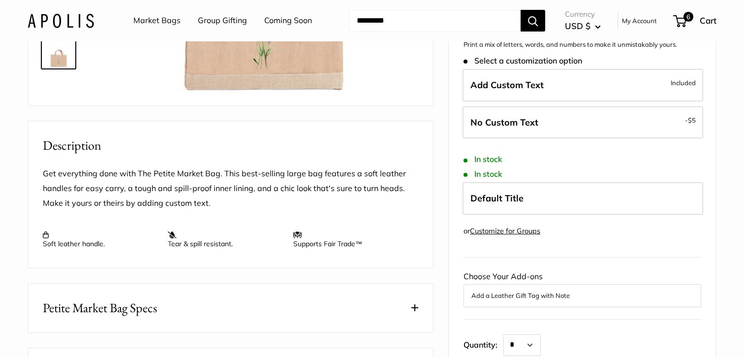
scroll to position [0, 0]
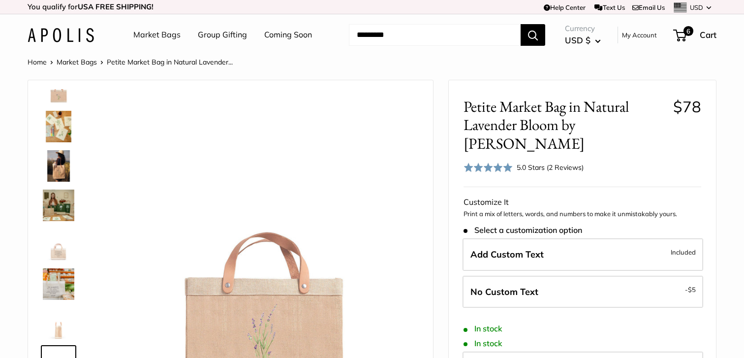
click at [171, 34] on link "Market Bags" at bounding box center [156, 35] width 47 height 15
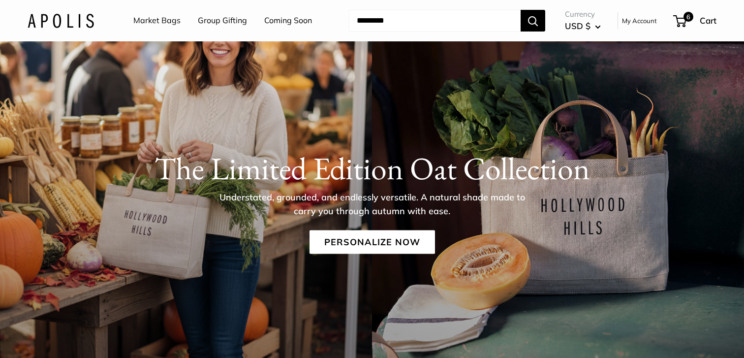
scroll to position [135, 0]
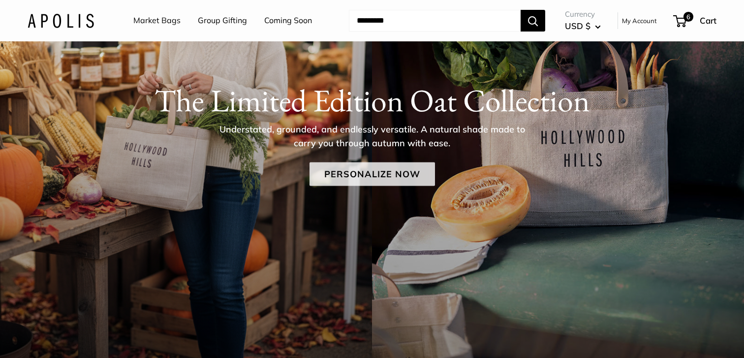
click at [365, 178] on link "Personalize Now" at bounding box center [372, 174] width 125 height 24
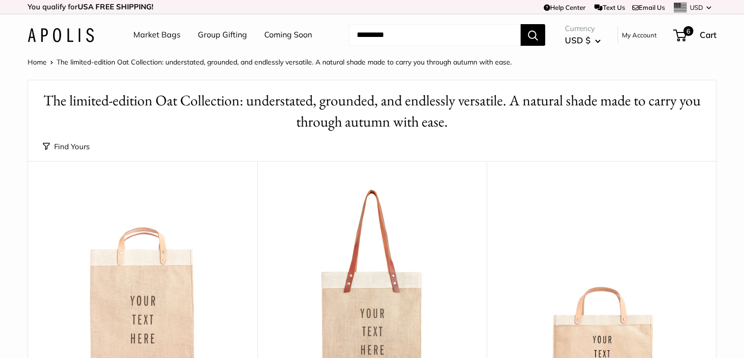
click at [0, 0] on img at bounding box center [0, 0] width 0 height 0
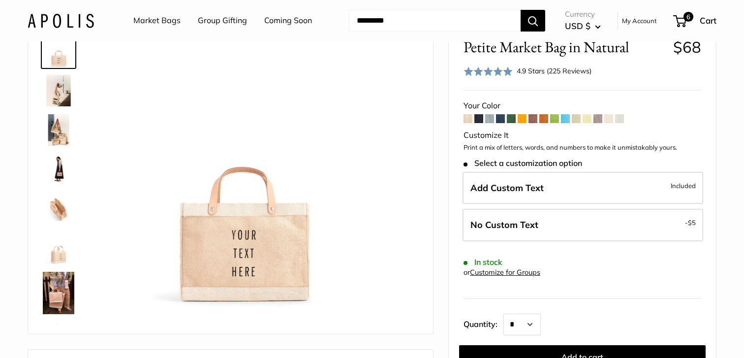
scroll to position [130, 0]
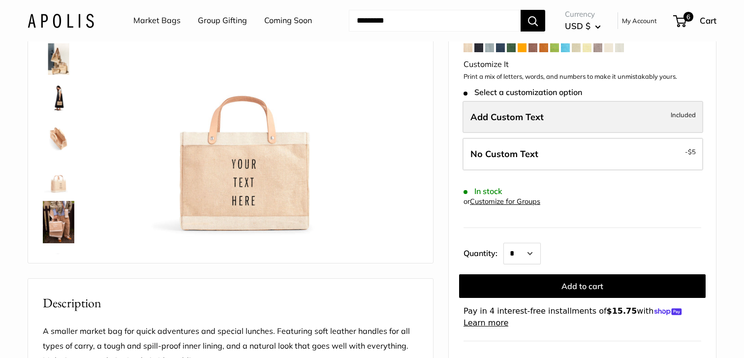
click at [585, 114] on label "Add Custom Text Included" at bounding box center [583, 117] width 241 height 32
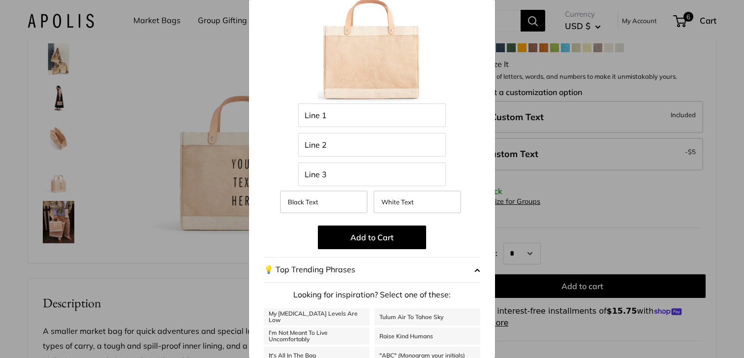
scroll to position [143, 0]
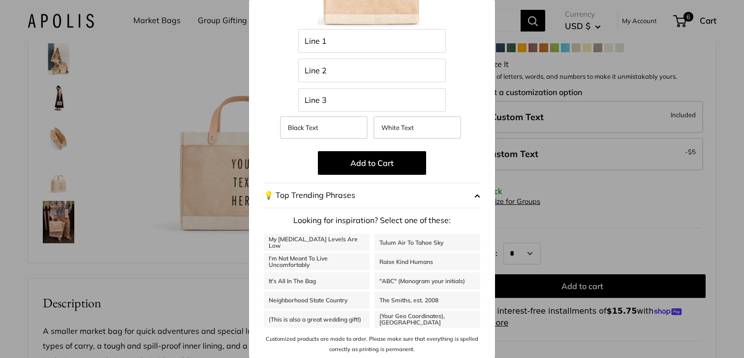
click at [345, 246] on link "My Serotonin Levels Are Low" at bounding box center [317, 242] width 106 height 17
type input "**********"
type input "***"
click at [418, 279] on link ""ABC" (Monogram your initials)" at bounding box center [427, 280] width 106 height 17
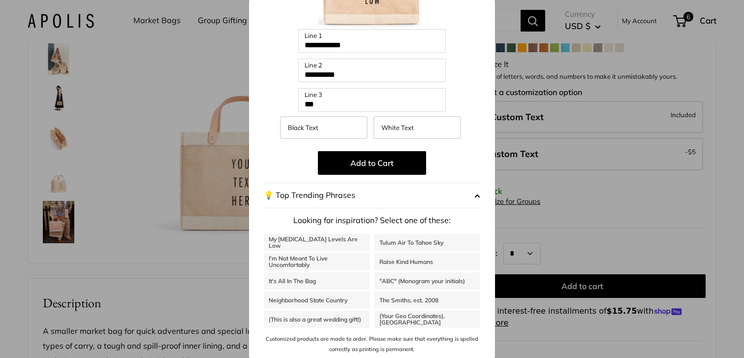
type input "***"
click at [329, 321] on link "(This is also a great wedding gift!)" at bounding box center [317, 319] width 106 height 17
type input "**********"
type input "*******"
type input "**********"
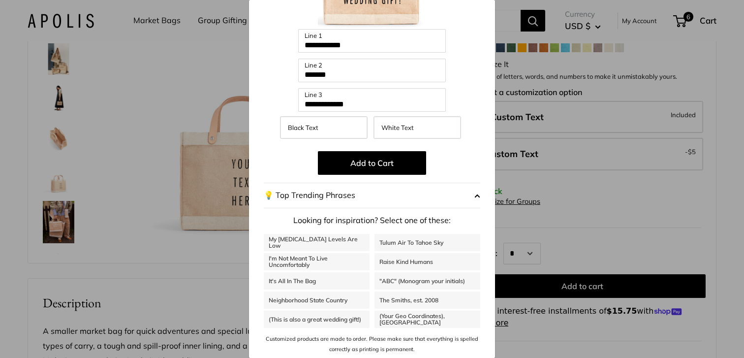
scroll to position [0, 0]
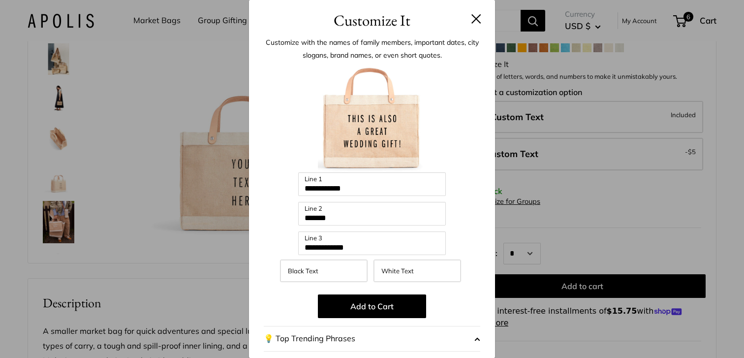
click at [478, 22] on button at bounding box center [476, 19] width 10 height 10
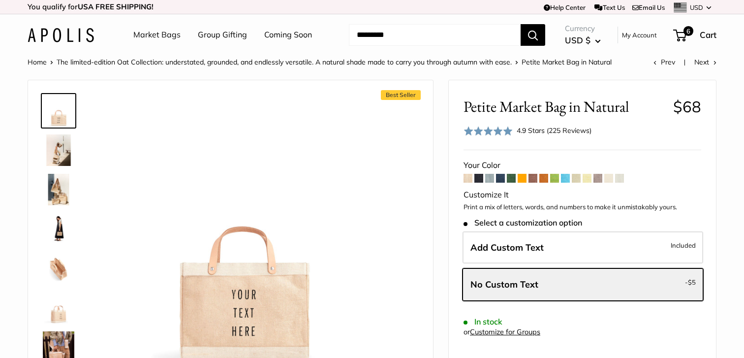
click at [303, 32] on link "Coming Soon" at bounding box center [288, 35] width 48 height 15
click at [164, 30] on link "Market Bags" at bounding box center [156, 35] width 47 height 15
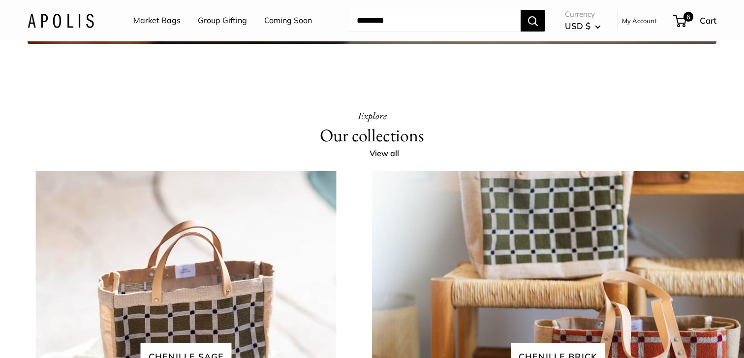
scroll to position [2041, 0]
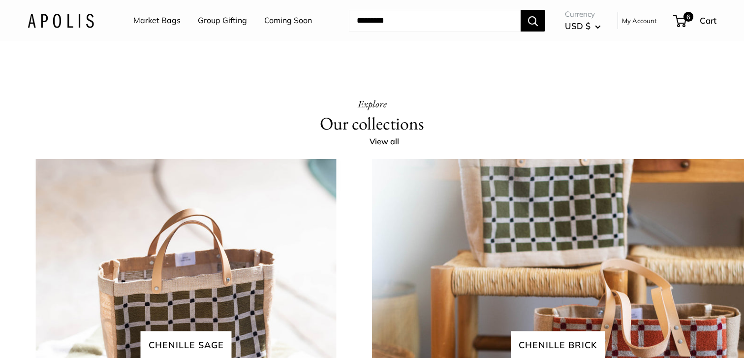
click at [230, 20] on link "Group Gifting" at bounding box center [222, 20] width 49 height 15
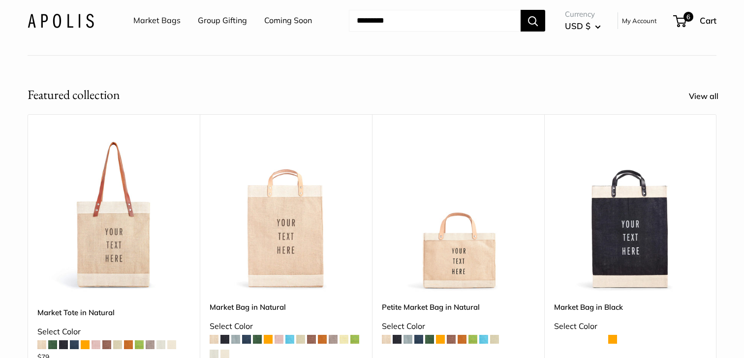
scroll to position [256, 0]
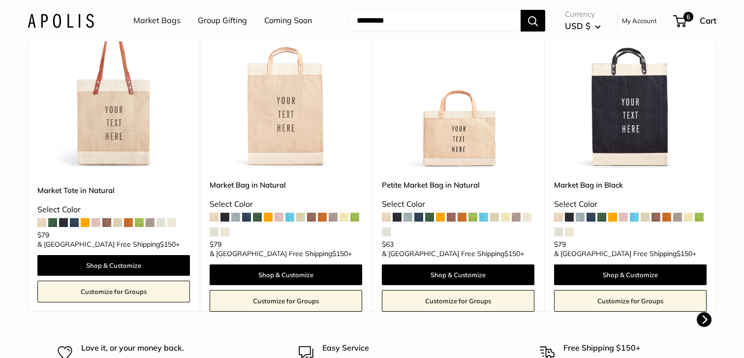
click at [464, 290] on link "Customize for Groups" at bounding box center [458, 301] width 153 height 22
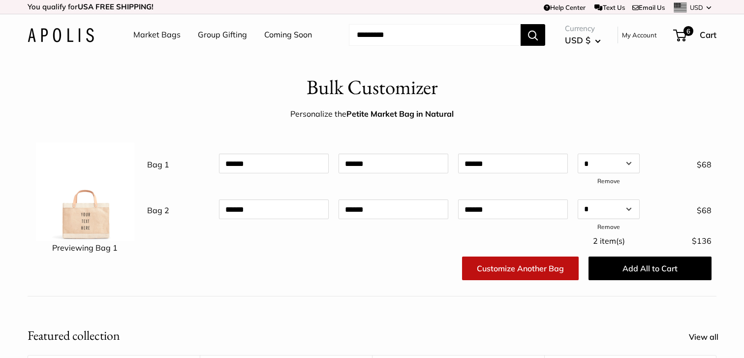
click at [84, 32] on img at bounding box center [61, 35] width 66 height 14
